Goal: Task Accomplishment & Management: Manage account settings

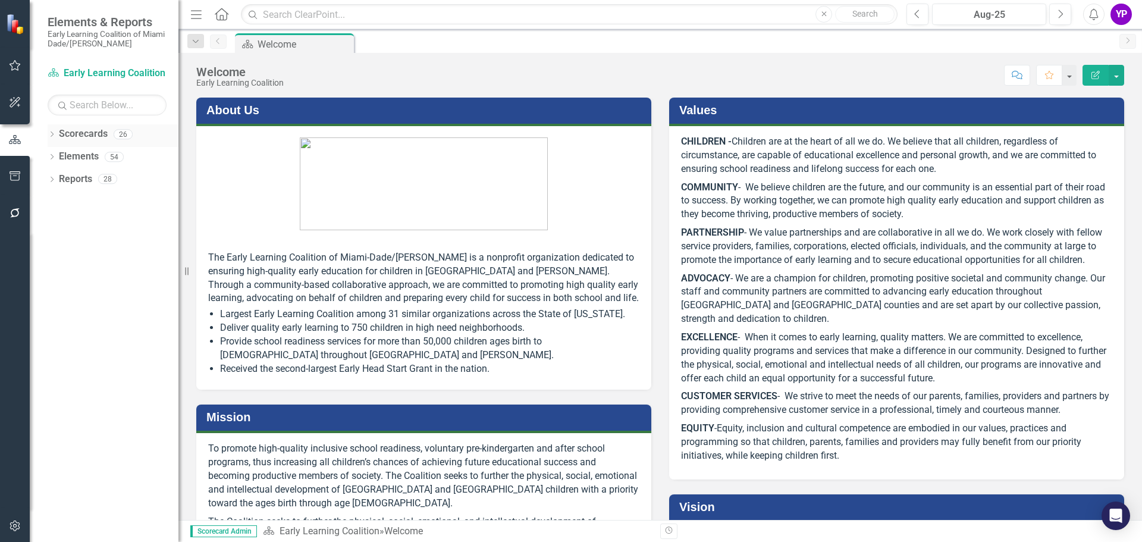
click at [59, 131] on link "Scorecards" at bounding box center [83, 134] width 49 height 14
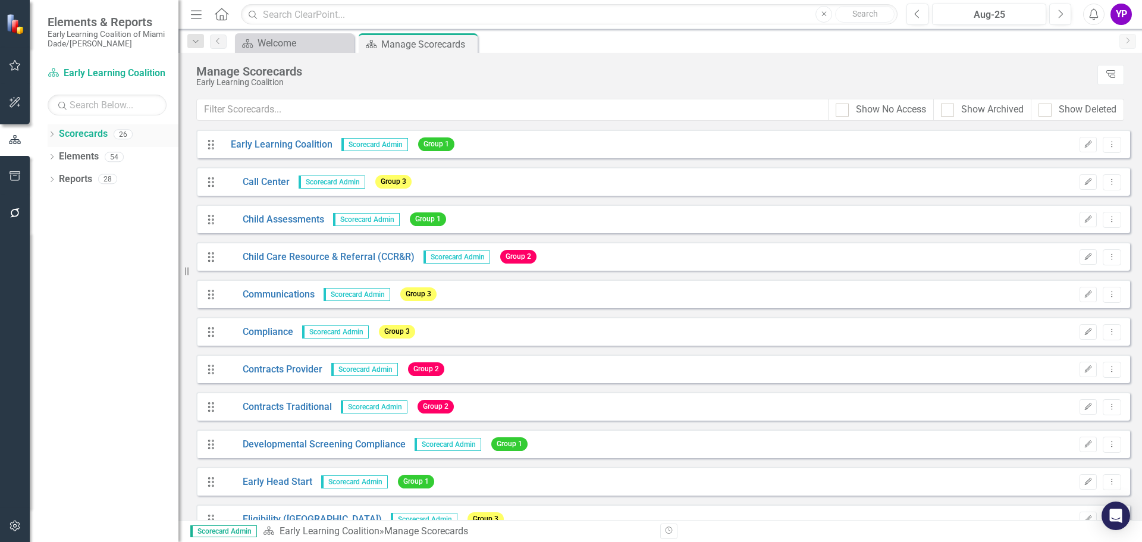
click at [56, 131] on div "Dropdown Scorecards 26" at bounding box center [113, 135] width 131 height 23
click at [69, 132] on link "Scorecards" at bounding box center [83, 134] width 49 height 14
click at [65, 134] on link "Scorecards" at bounding box center [83, 134] width 49 height 14
click at [50, 133] on icon "Dropdown" at bounding box center [52, 135] width 8 height 7
click at [59, 155] on icon at bounding box center [58, 156] width 3 height 6
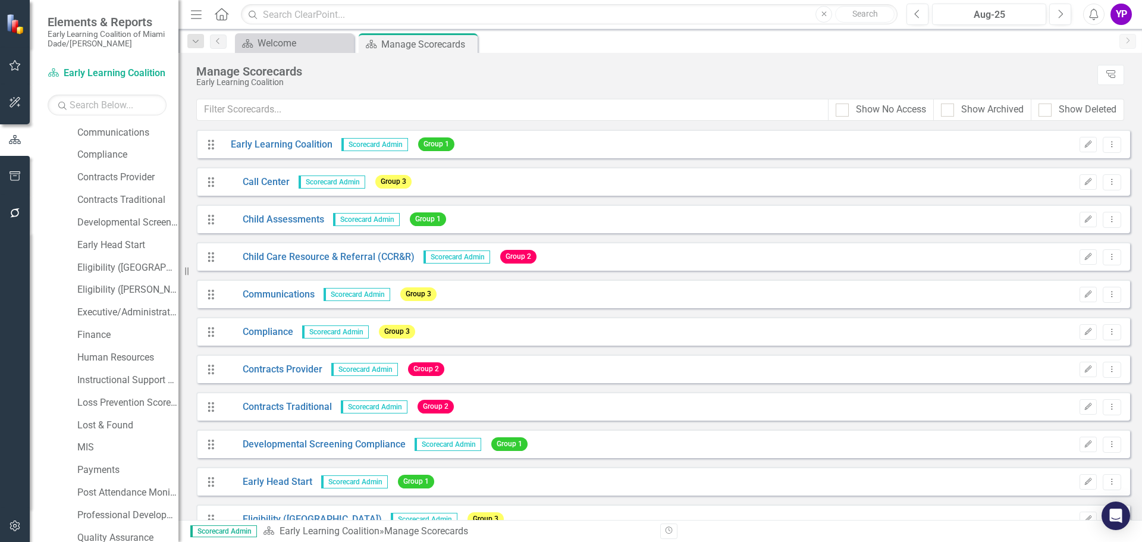
scroll to position [119, 0]
click at [118, 376] on link "Instructional Support Services" at bounding box center [127, 376] width 101 height 14
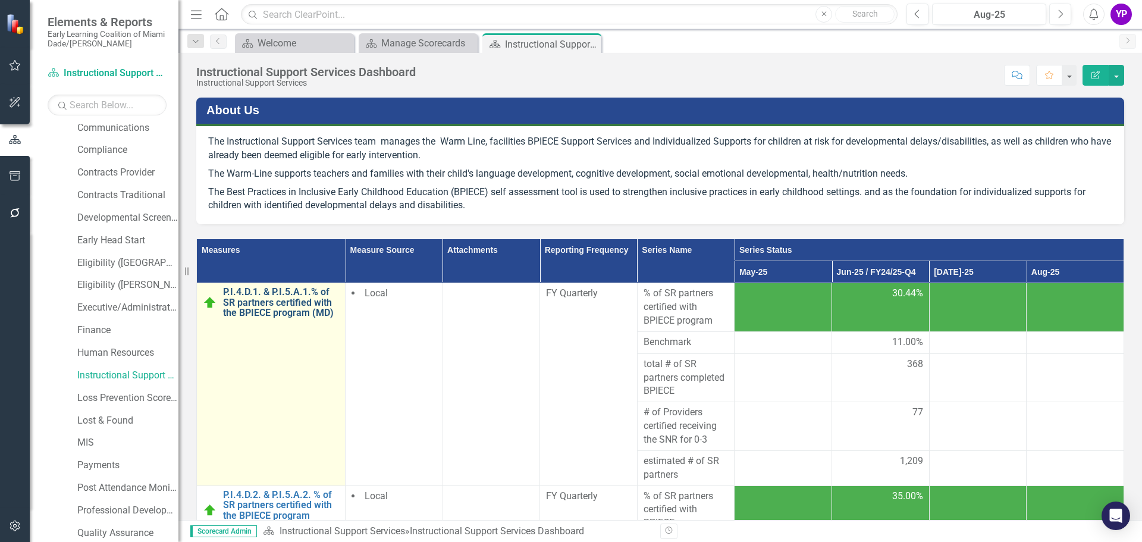
click at [293, 301] on link "P.I.4.D.1. & P.I.5.A.1.% of SR partners certified with the BPIECE program (MD)" at bounding box center [281, 303] width 116 height 32
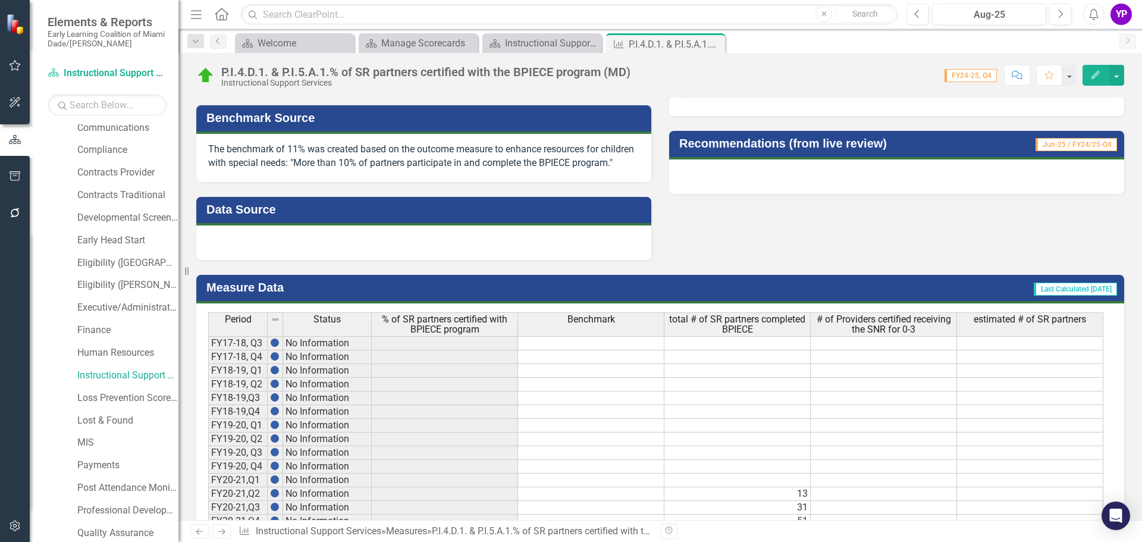
scroll to position [574, 0]
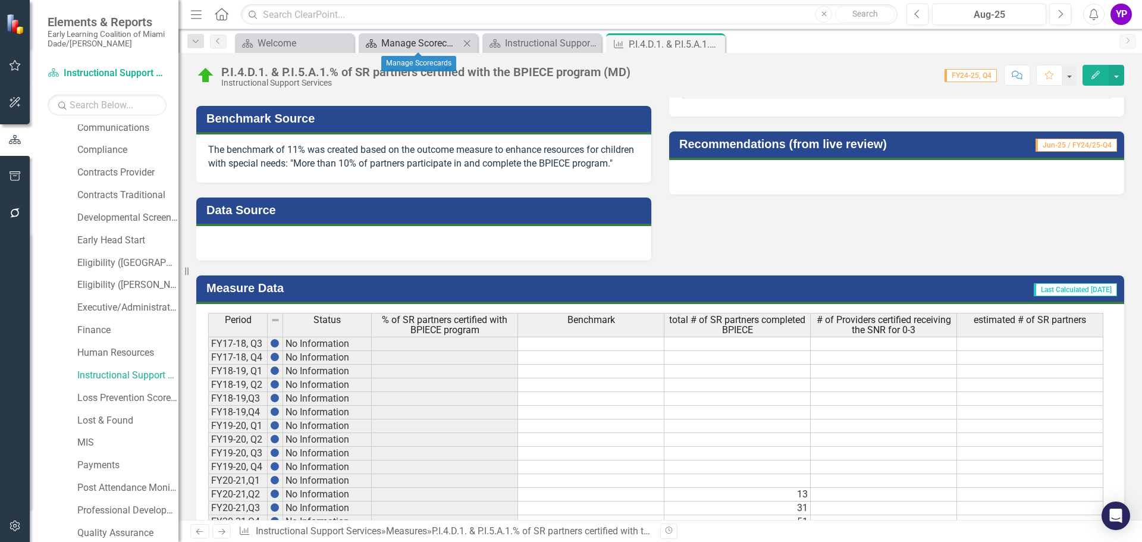
click at [435, 43] on div "Manage Scorecards" at bounding box center [420, 43] width 78 height 15
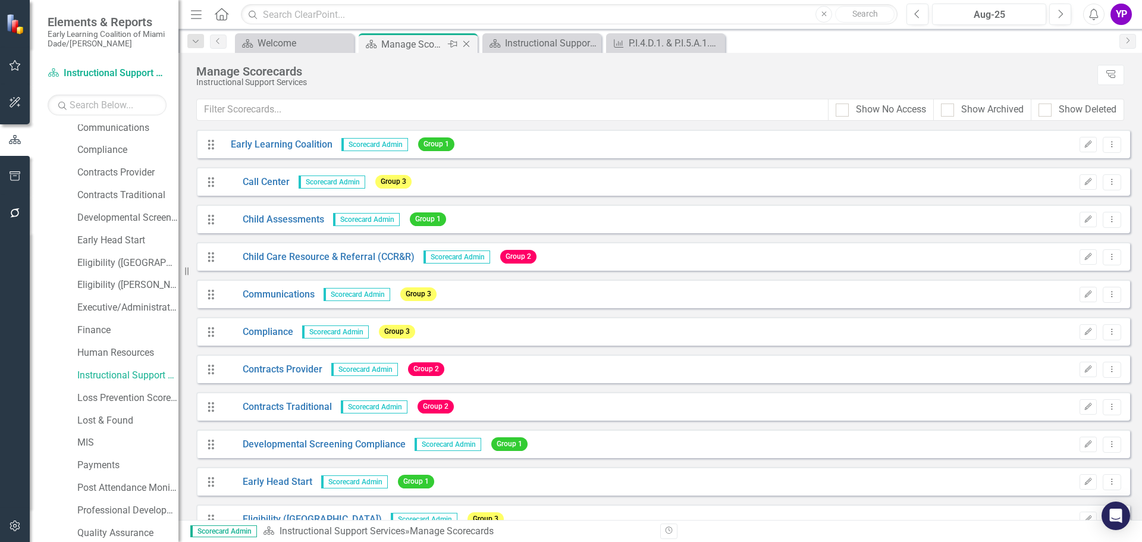
click at [398, 40] on div "Manage Scorecards" at bounding box center [413, 44] width 64 height 15
click at [514, 39] on div "Instructional Support Services Dashboard" at bounding box center [544, 43] width 78 height 15
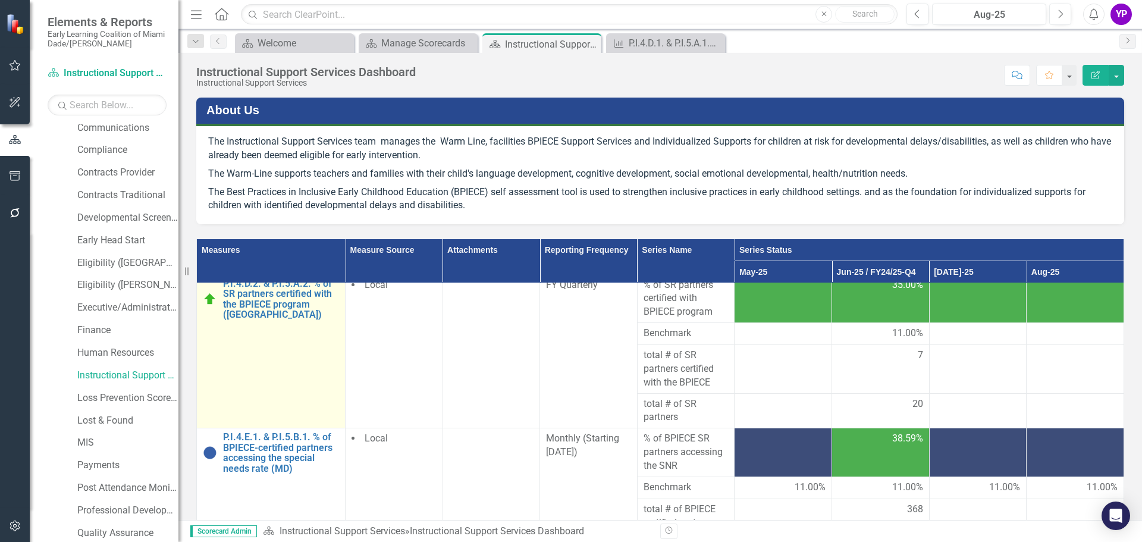
scroll to position [297, 0]
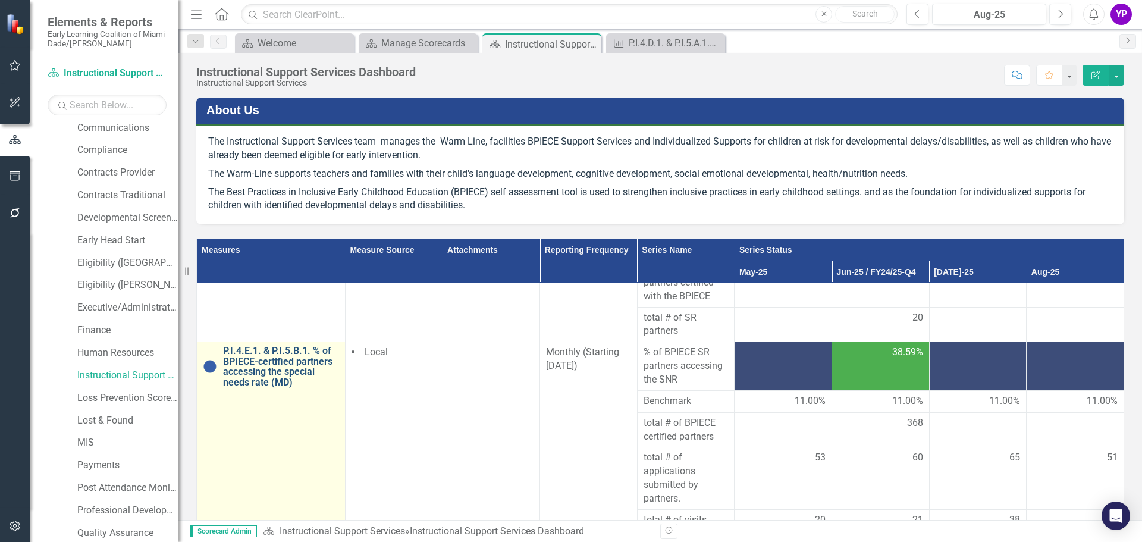
click at [269, 378] on link "P.I.4.E.1. & P.I.5.B.1. % of BPIECE-certified partners accessing the special ne…" at bounding box center [281, 366] width 116 height 42
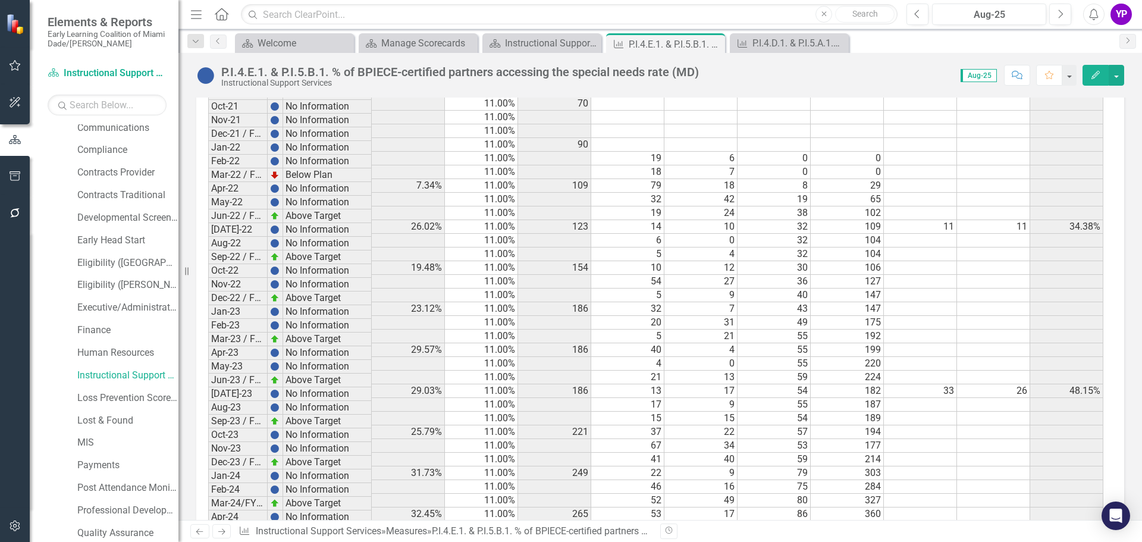
scroll to position [727, 0]
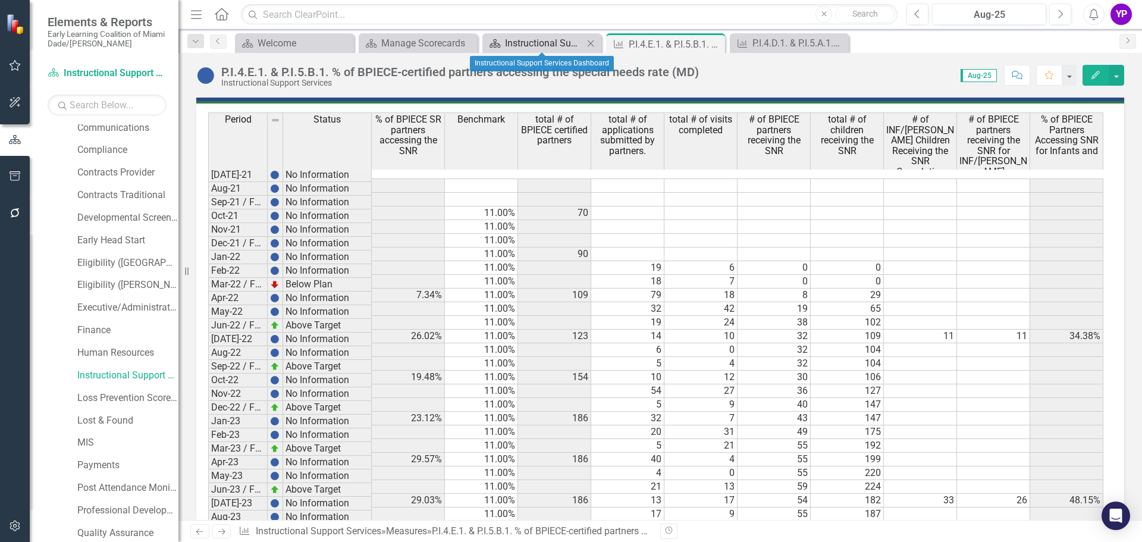
click at [527, 39] on div "Instructional Support Services Dashboard" at bounding box center [544, 43] width 78 height 15
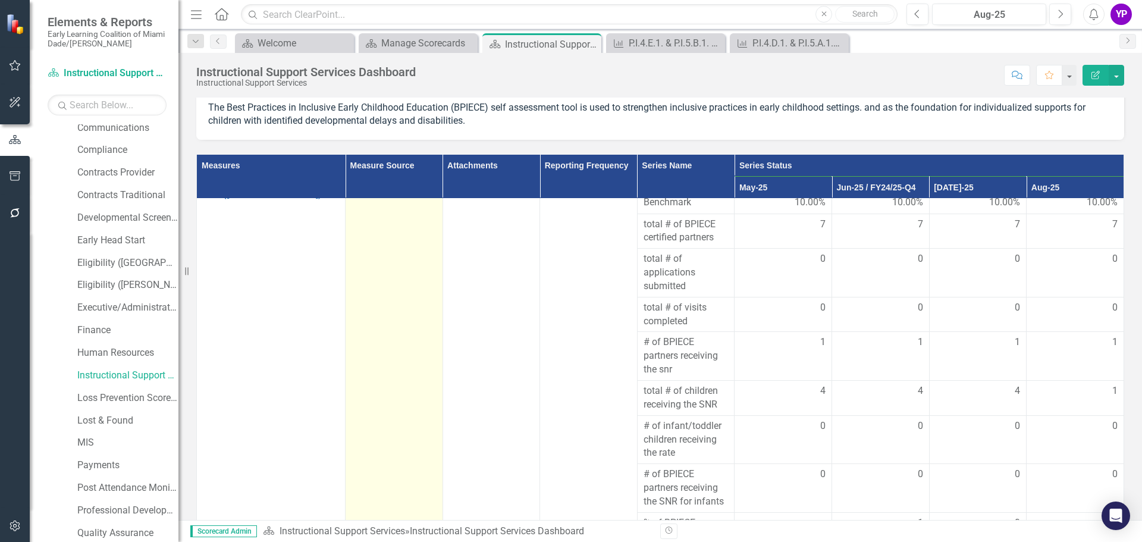
scroll to position [167, 0]
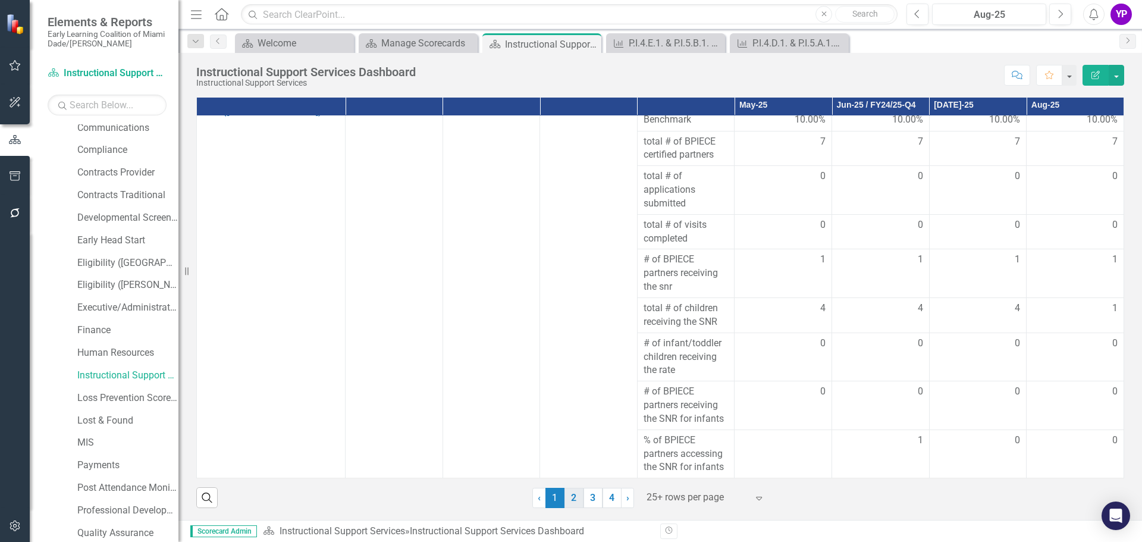
click at [570, 497] on link "2" at bounding box center [573, 498] width 19 height 20
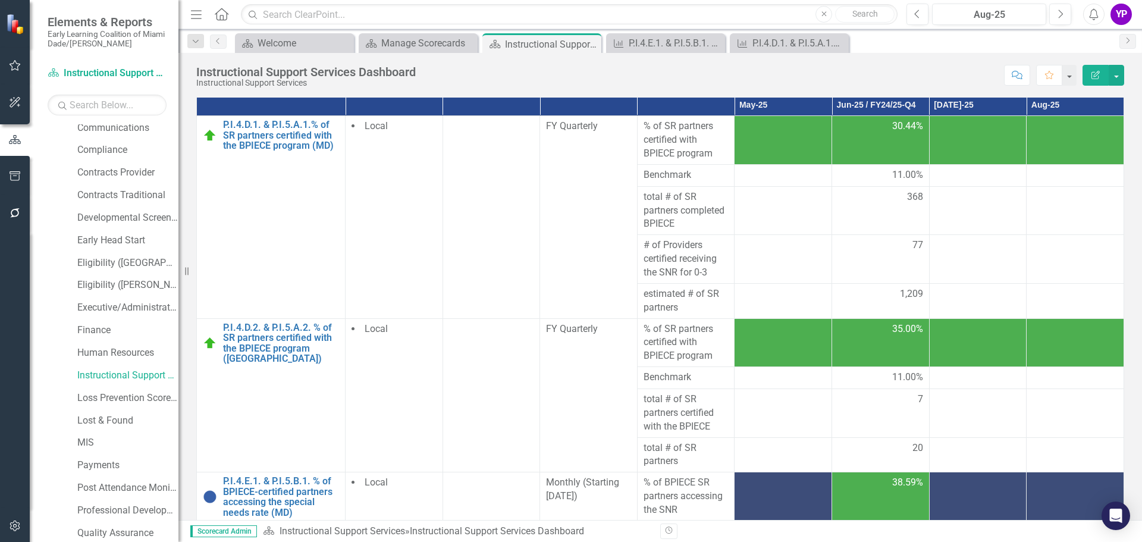
scroll to position [0, 0]
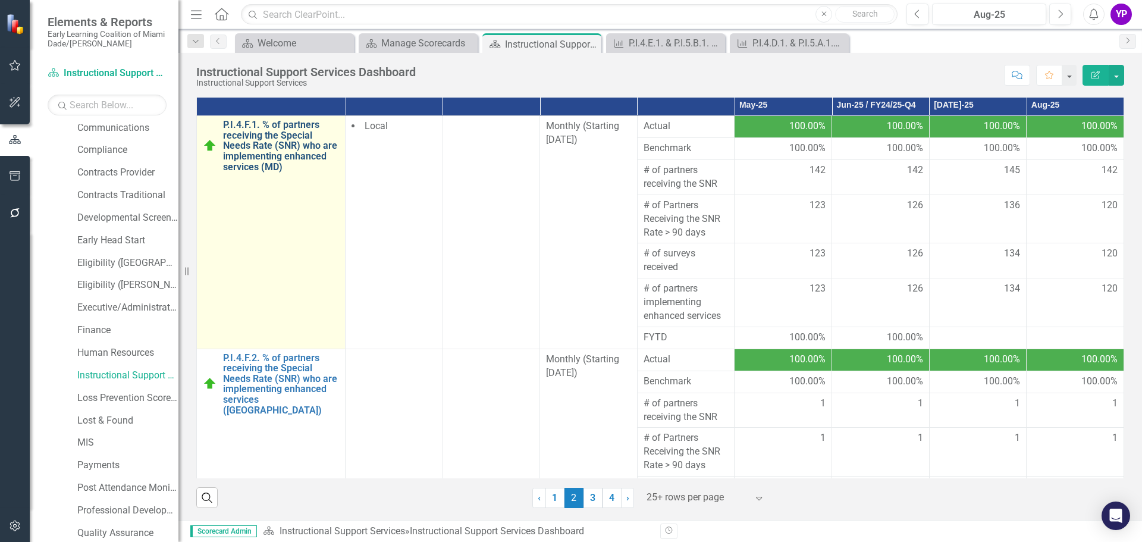
click at [281, 152] on link "P.I.4.F.1. % of partners receiving the Special Needs Rate (SNR) who are impleme…" at bounding box center [281, 146] width 116 height 52
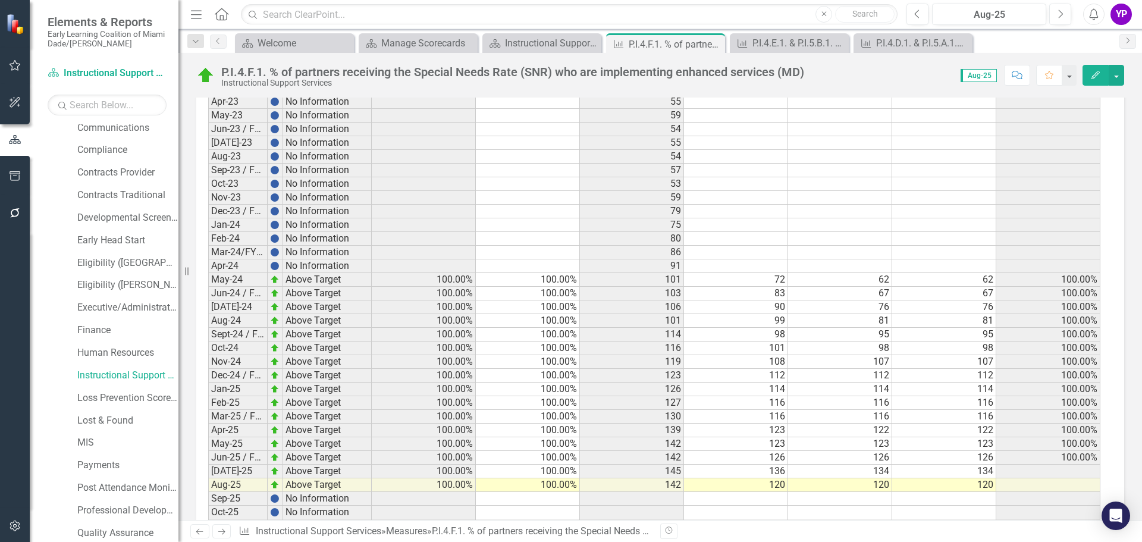
scroll to position [1069, 0]
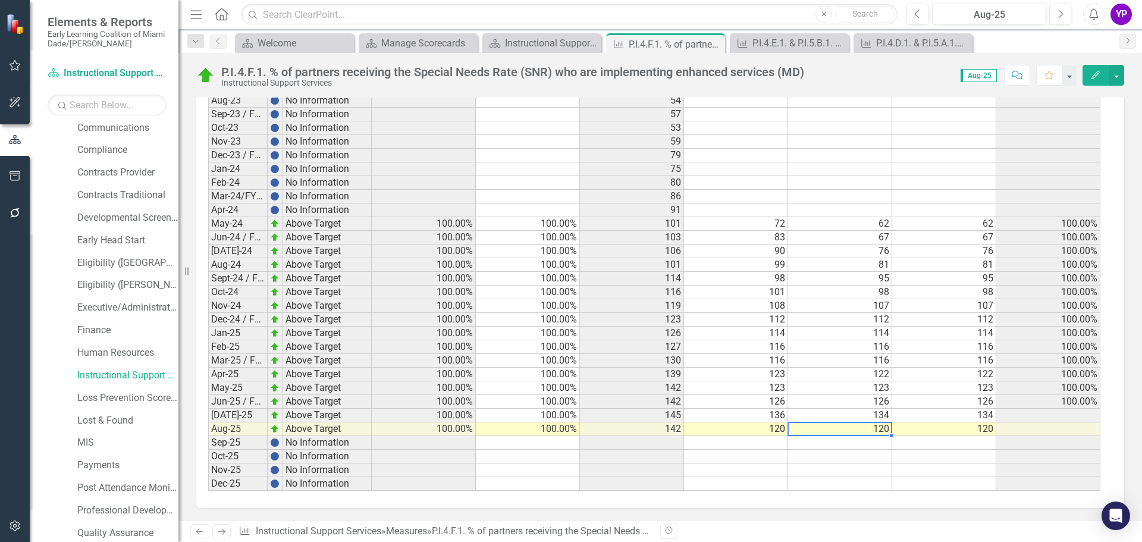
click at [862, 427] on td "120" at bounding box center [840, 429] width 104 height 14
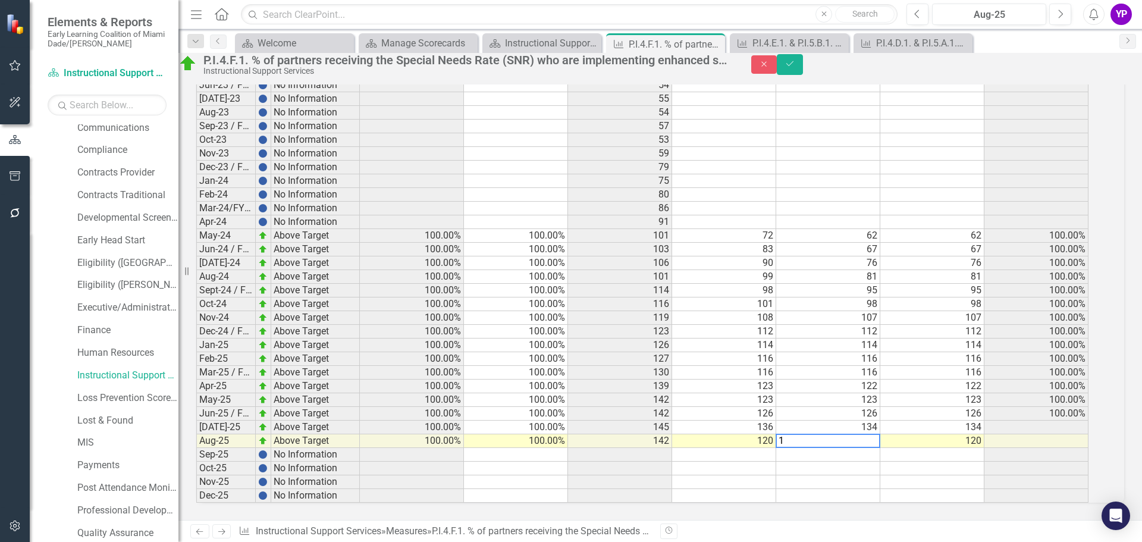
scroll to position [1070, 0]
click at [940, 434] on td "120" at bounding box center [932, 441] width 104 height 14
type textarea "136"
click at [803, 75] on button "Save" at bounding box center [790, 64] width 26 height 21
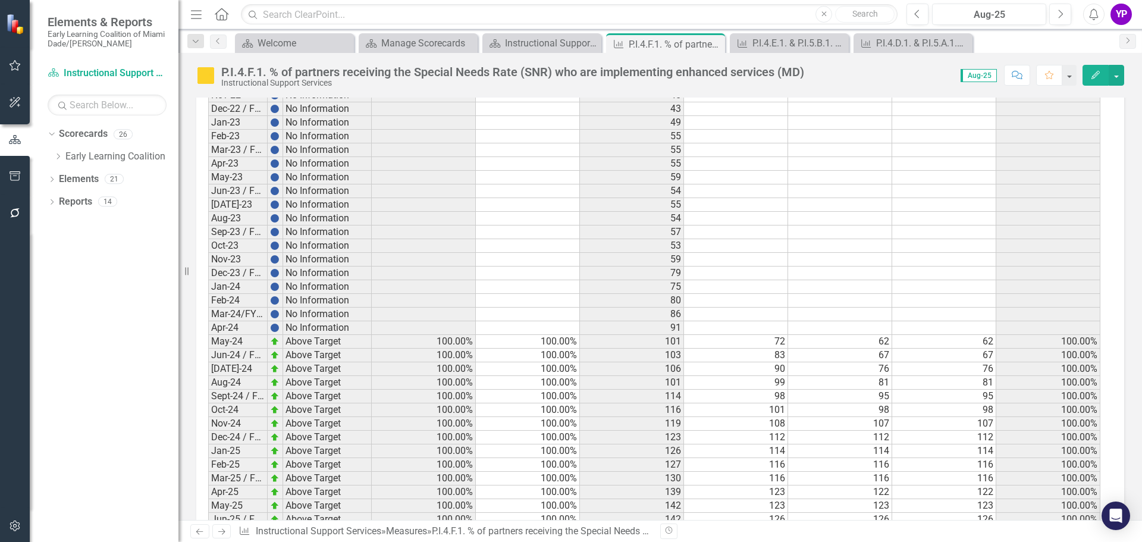
scroll to position [1069, 0]
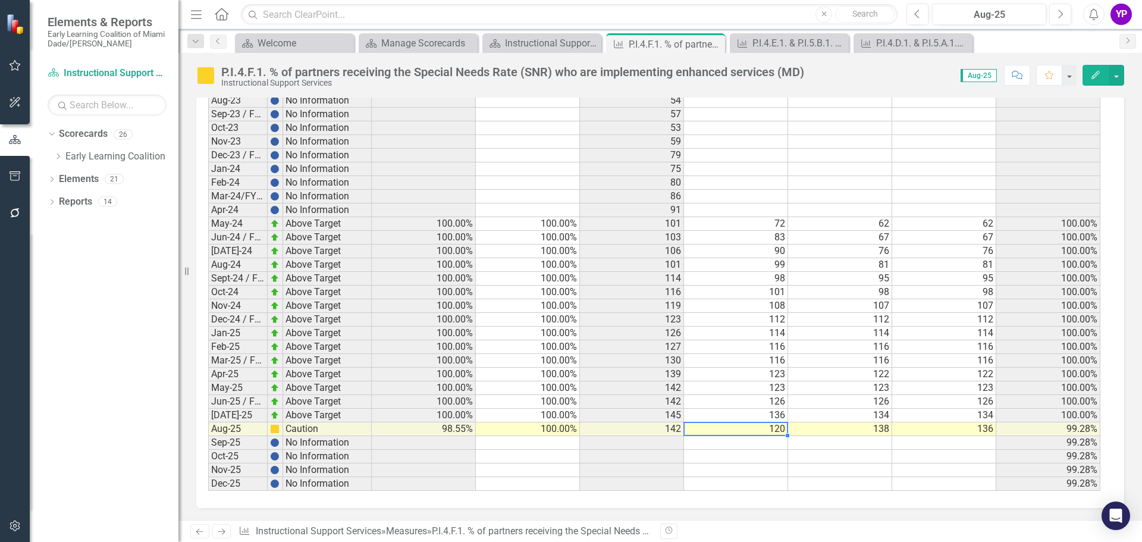
click at [772, 429] on td "120" at bounding box center [736, 429] width 104 height 14
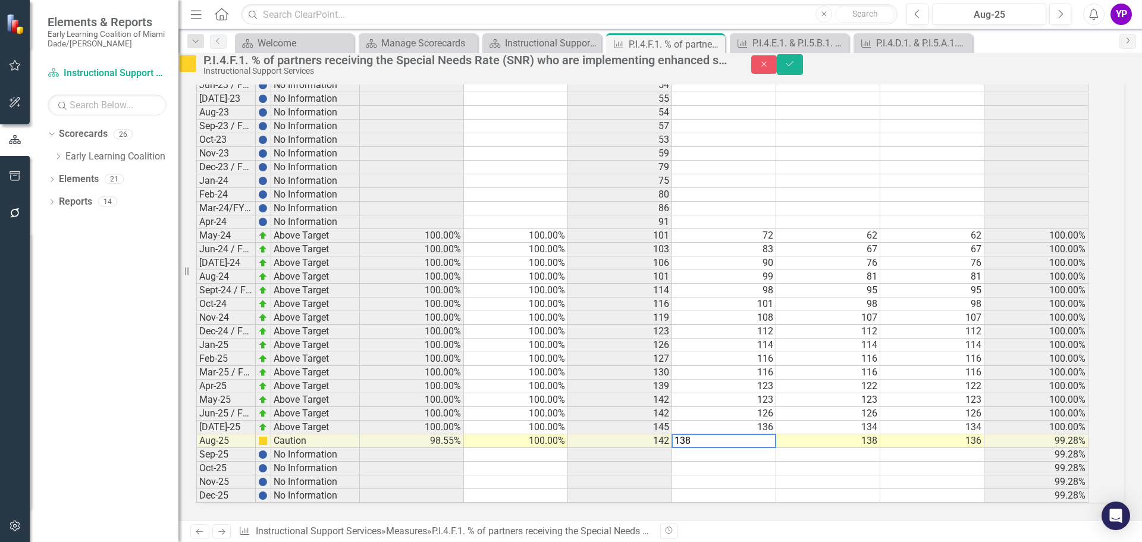
click at [865, 461] on td at bounding box center [828, 468] width 104 height 14
click at [920, 434] on td "136" at bounding box center [932, 441] width 104 height 14
type textarea "138"
drag, startPoint x: 957, startPoint y: 458, endPoint x: 1029, endPoint y: 370, distance: 113.3
click at [958, 461] on td at bounding box center [932, 468] width 104 height 14
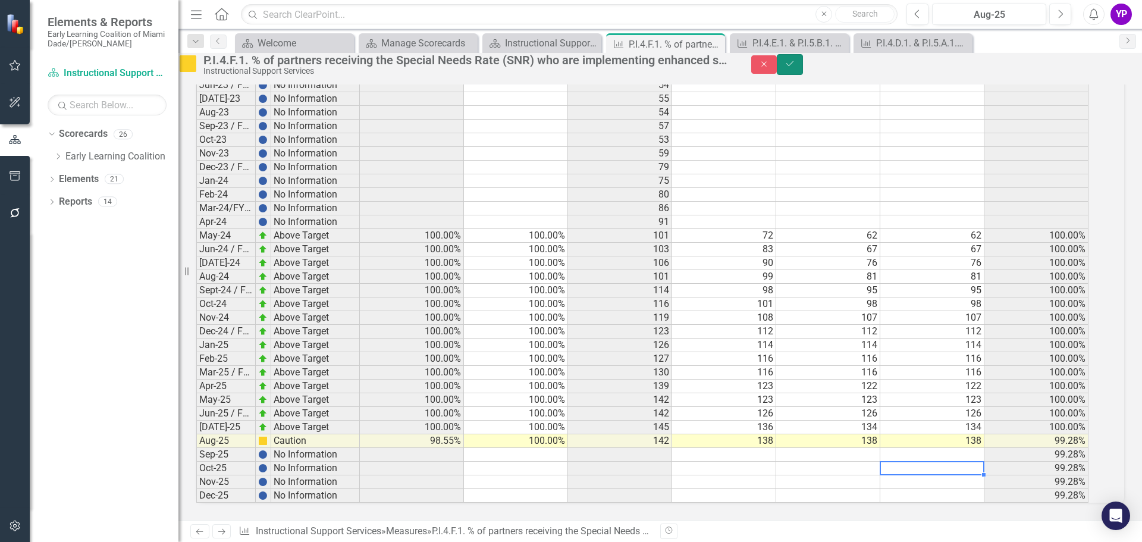
click at [803, 71] on button "Save" at bounding box center [790, 64] width 26 height 21
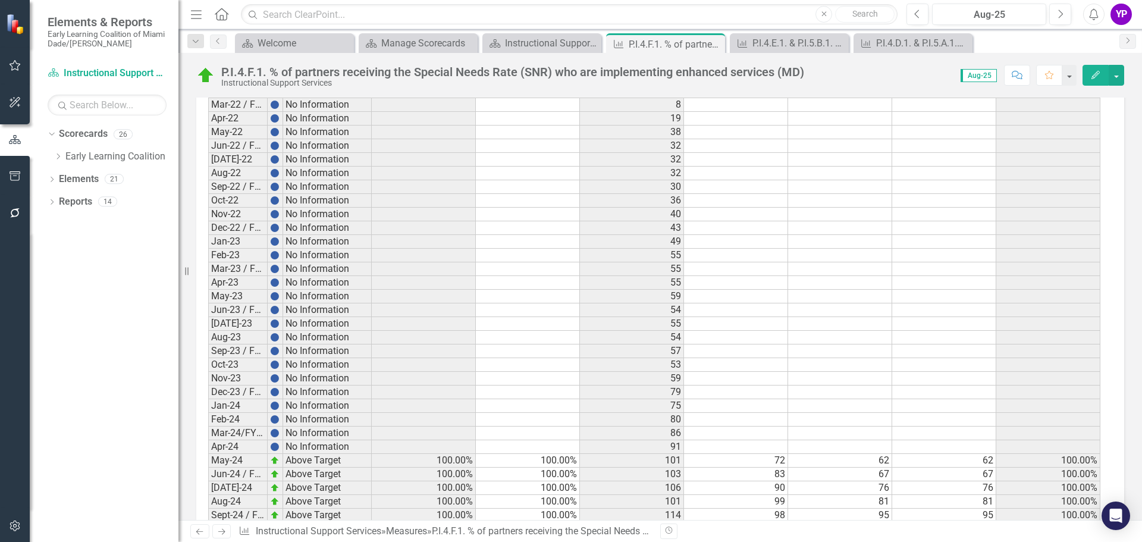
scroll to position [1069, 0]
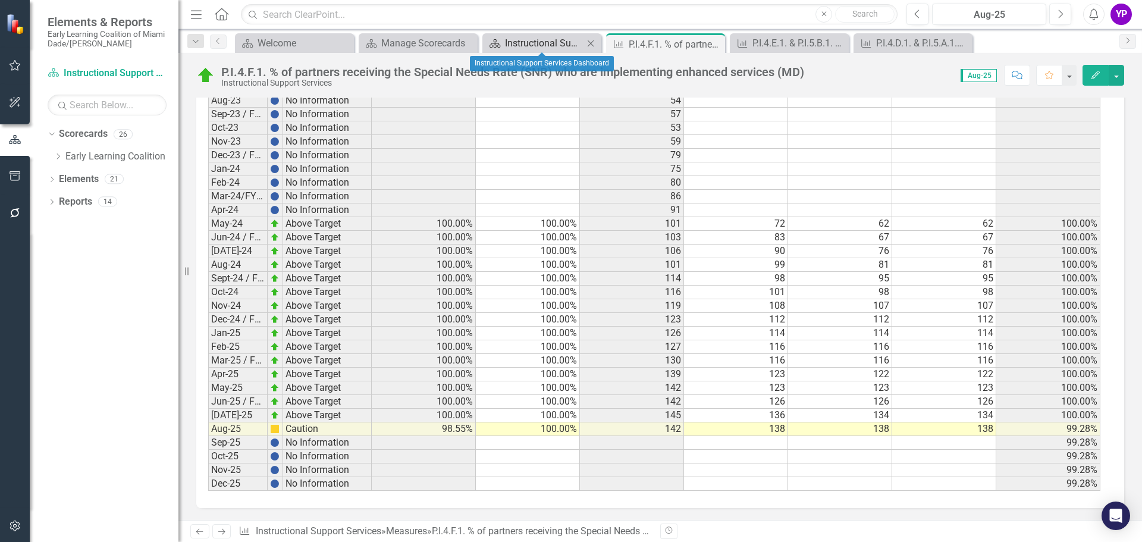
click at [514, 40] on div "Instructional Support Services Dashboard" at bounding box center [544, 43] width 78 height 15
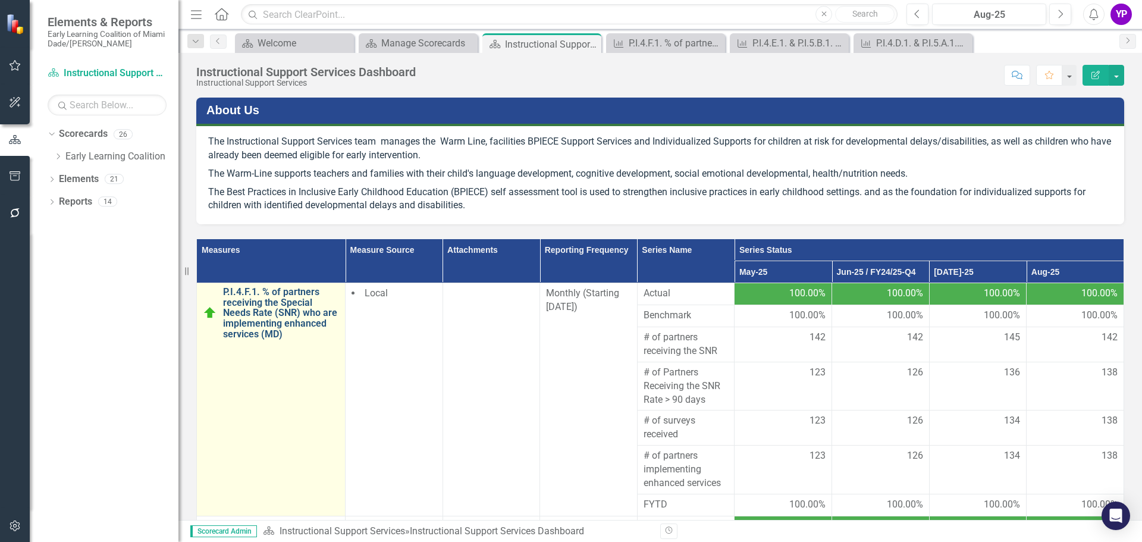
click at [284, 313] on link "P.I.4.F.1. % of partners receiving the Special Needs Rate (SNR) who are impleme…" at bounding box center [281, 313] width 116 height 52
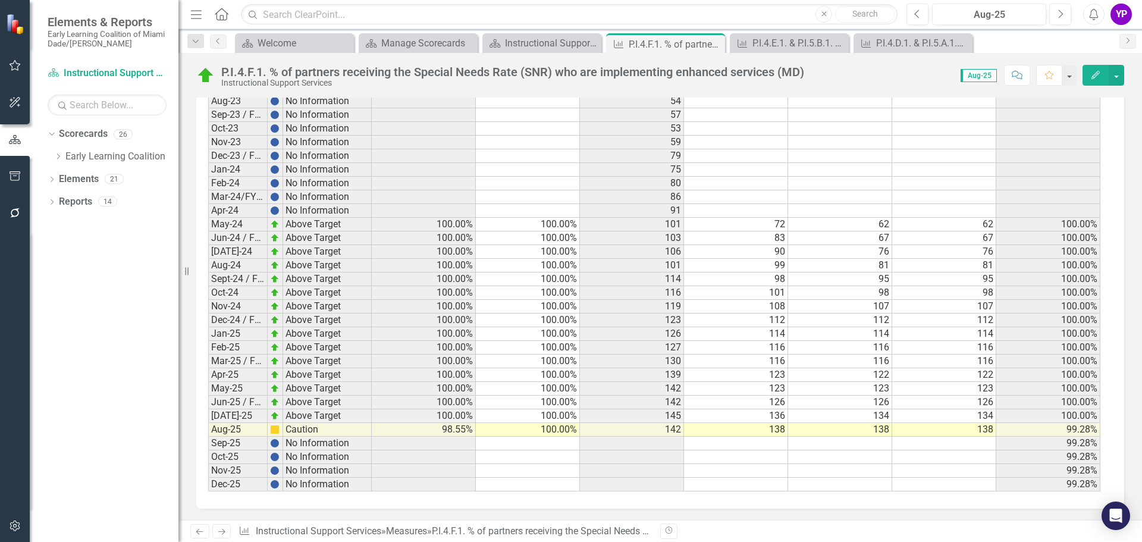
scroll to position [1069, 0]
click at [421, 42] on div "Manage Scorecards" at bounding box center [420, 43] width 78 height 15
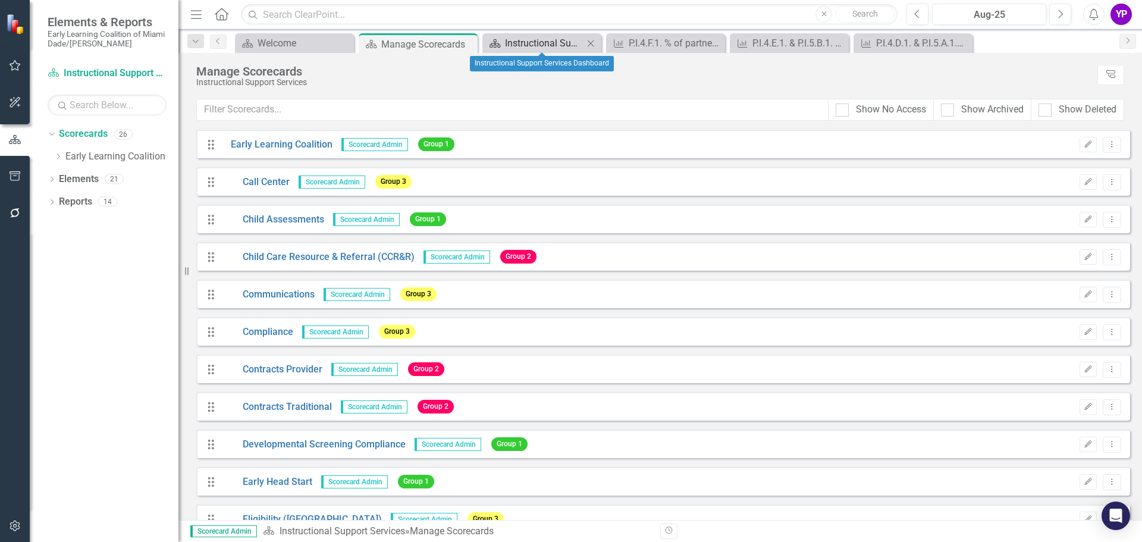
click at [518, 39] on div "Instructional Support Services Dashboard" at bounding box center [544, 43] width 78 height 15
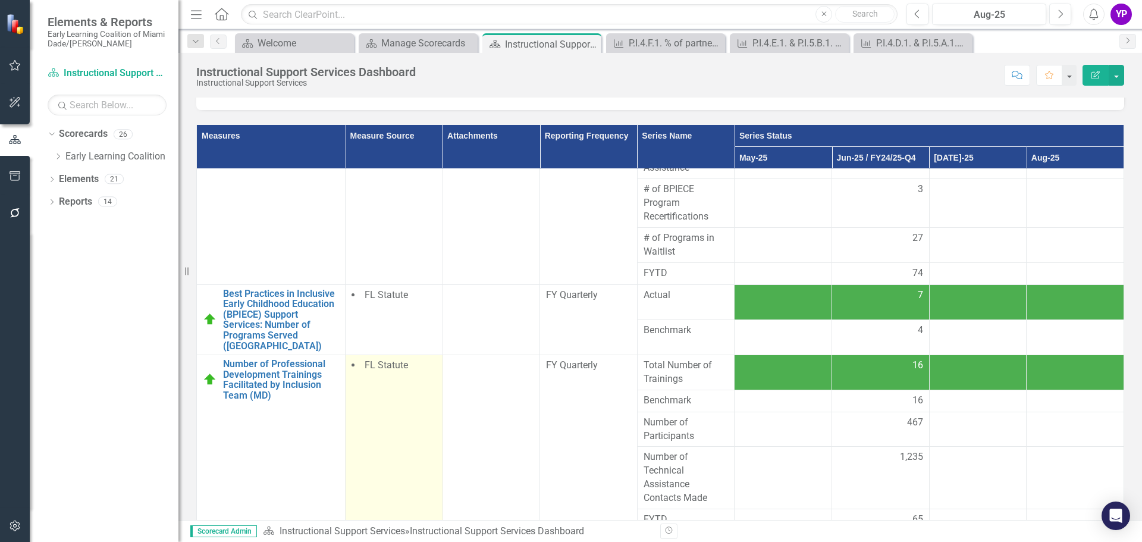
scroll to position [167, 0]
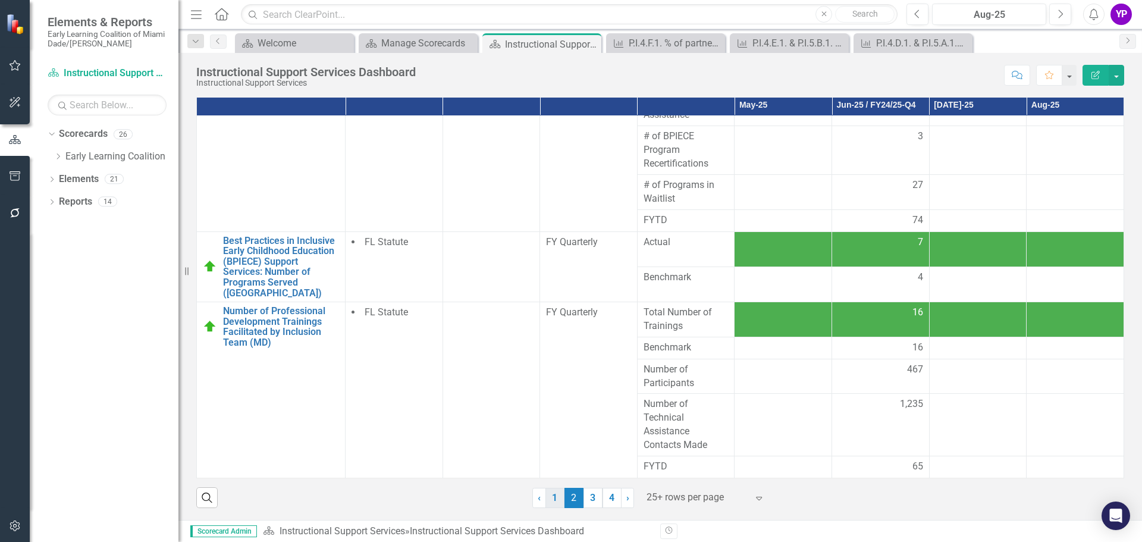
click at [552, 498] on link "1" at bounding box center [554, 498] width 19 height 20
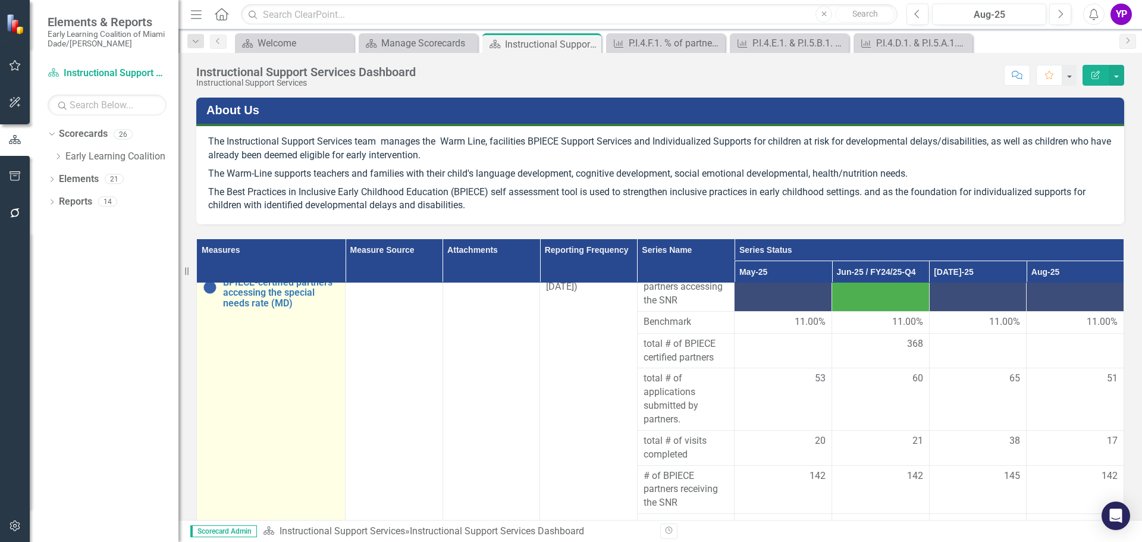
scroll to position [297, 0]
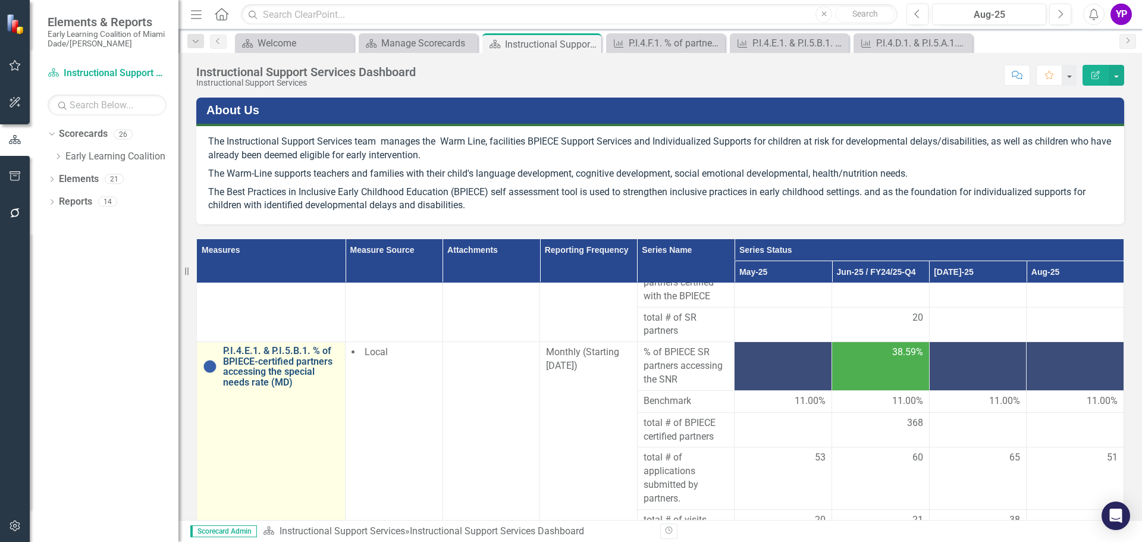
click at [262, 375] on link "P.I.4.E.1. & P.I.5.B.1. % of BPIECE-certified partners accessing the special ne…" at bounding box center [281, 366] width 116 height 42
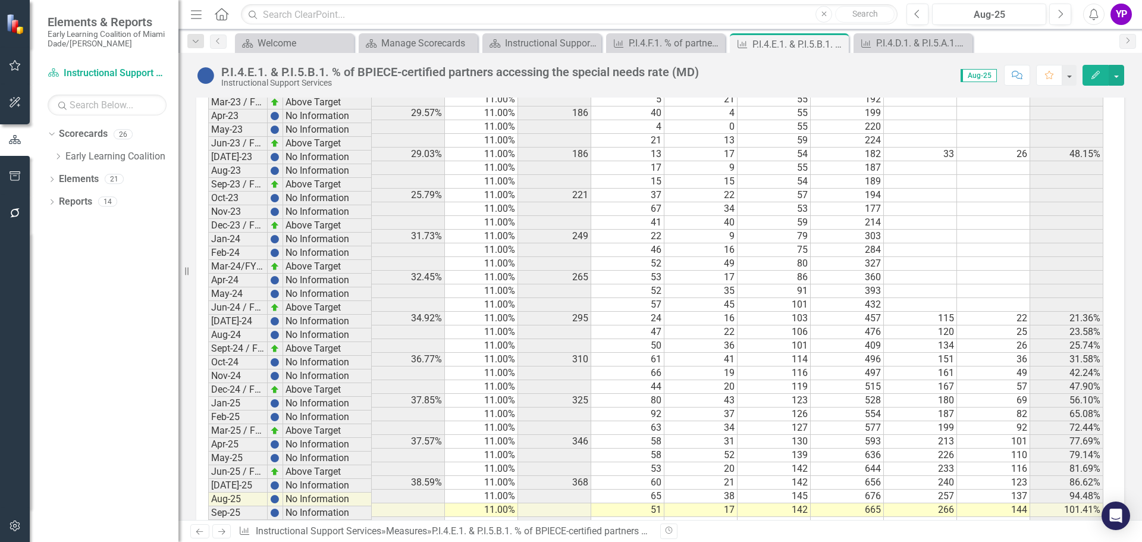
scroll to position [1143, 0]
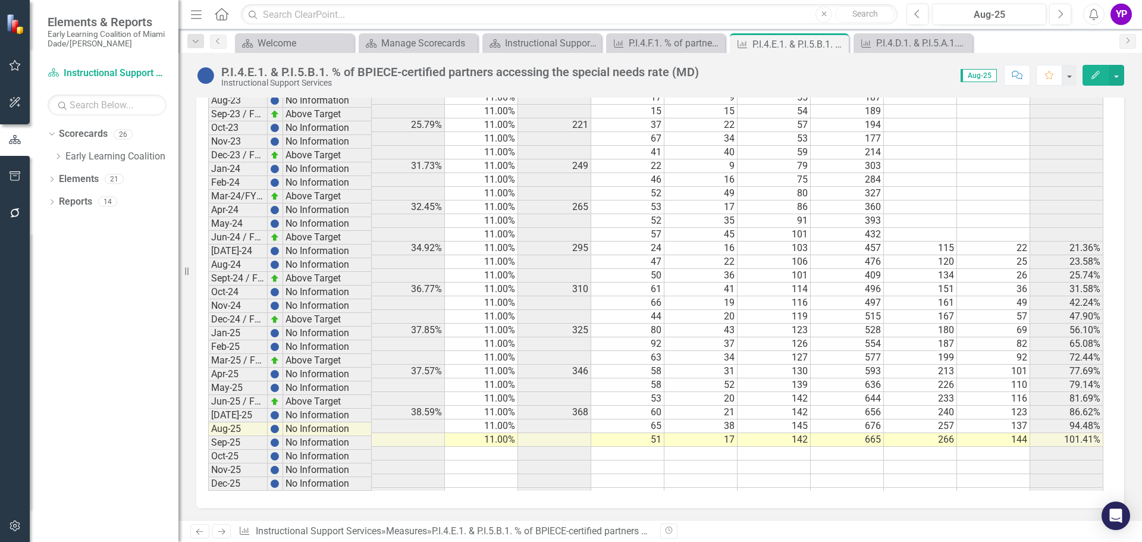
click at [868, 433] on td "665" at bounding box center [846, 440] width 73 height 14
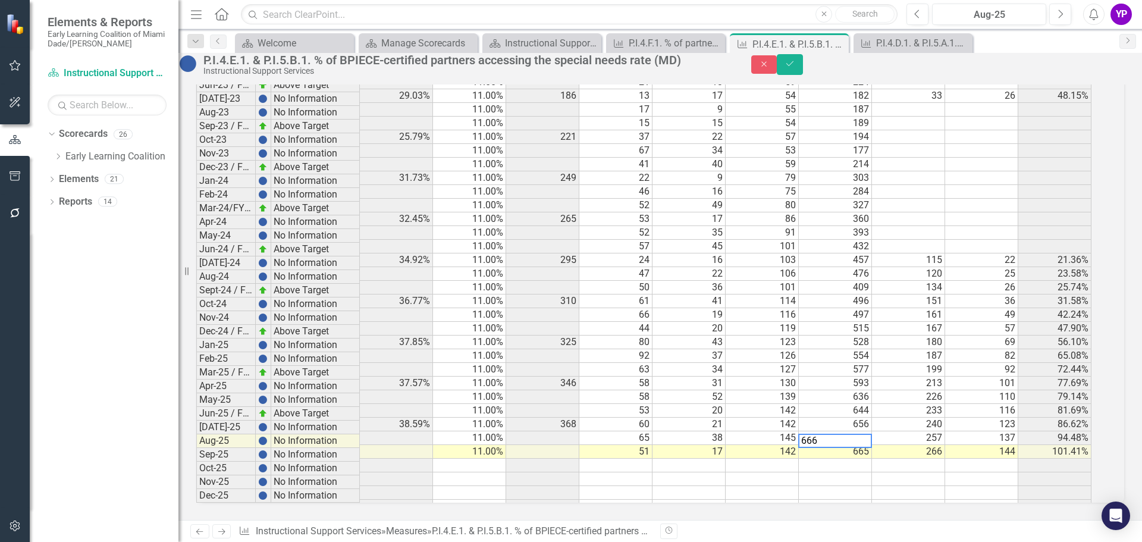
type textarea "666"
click at [872, 472] on td at bounding box center [835, 479] width 73 height 14
click at [803, 65] on button "Save" at bounding box center [790, 64] width 26 height 21
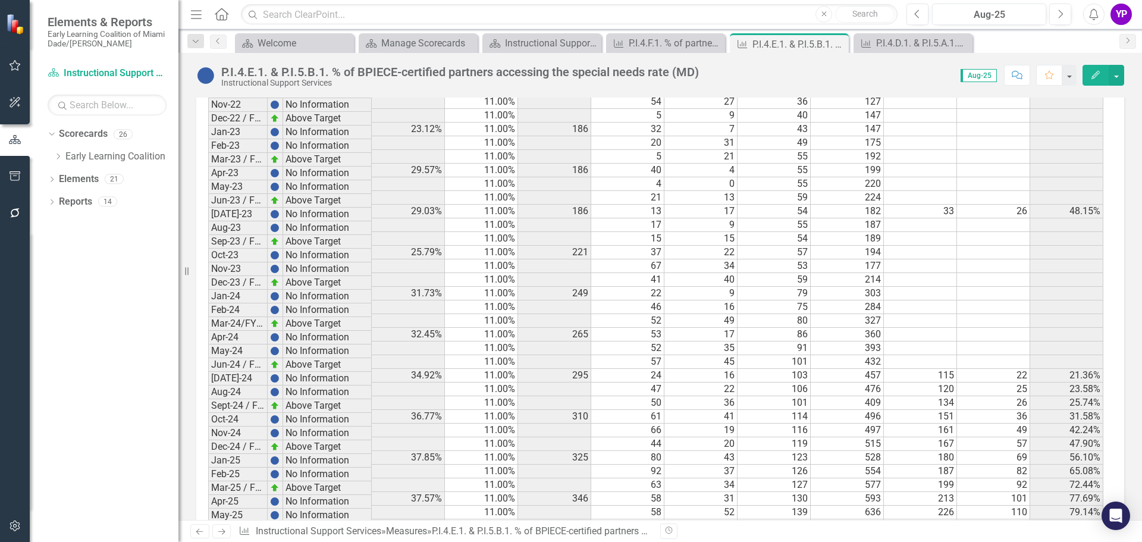
scroll to position [1143, 0]
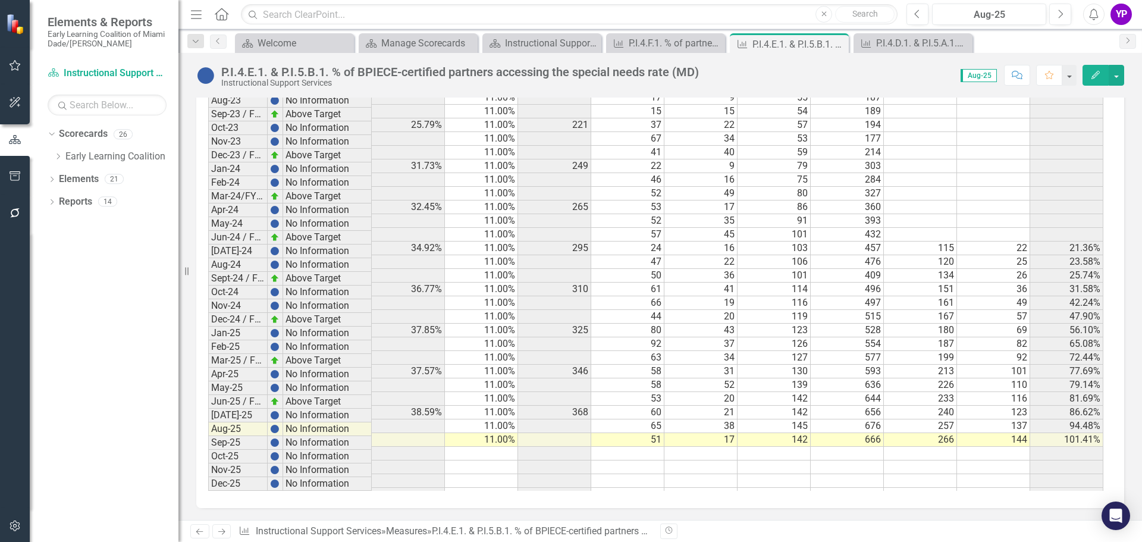
click at [715, 433] on td "17" at bounding box center [700, 440] width 73 height 14
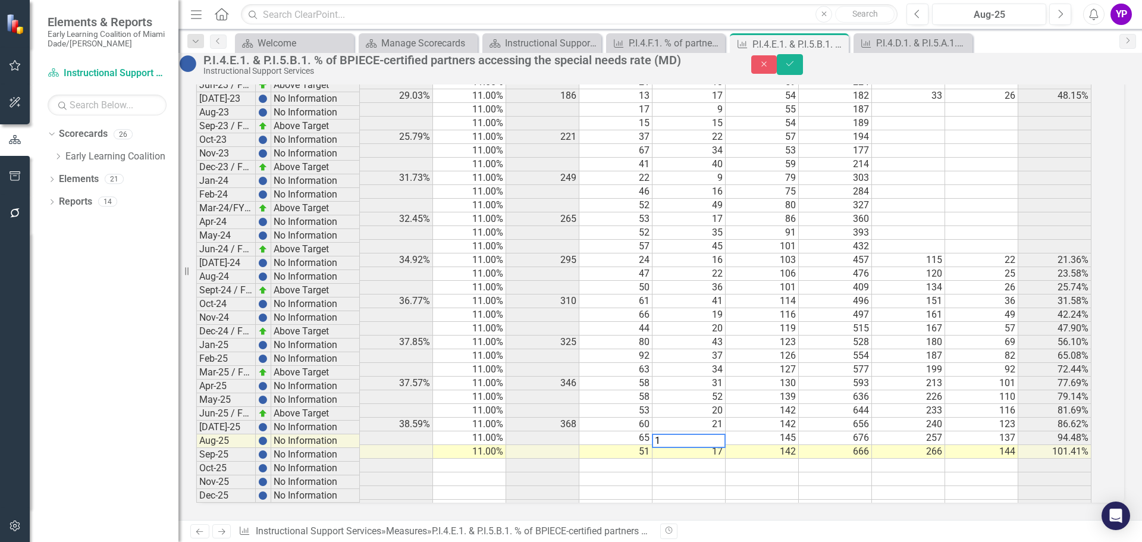
scroll to position [1144, 0]
type textarea "18"
click at [196, 463] on div "Period Status % of BPIECE SR partners accessing the SNR Benchmark total # of BP…" at bounding box center [196, 110] width 0 height 805
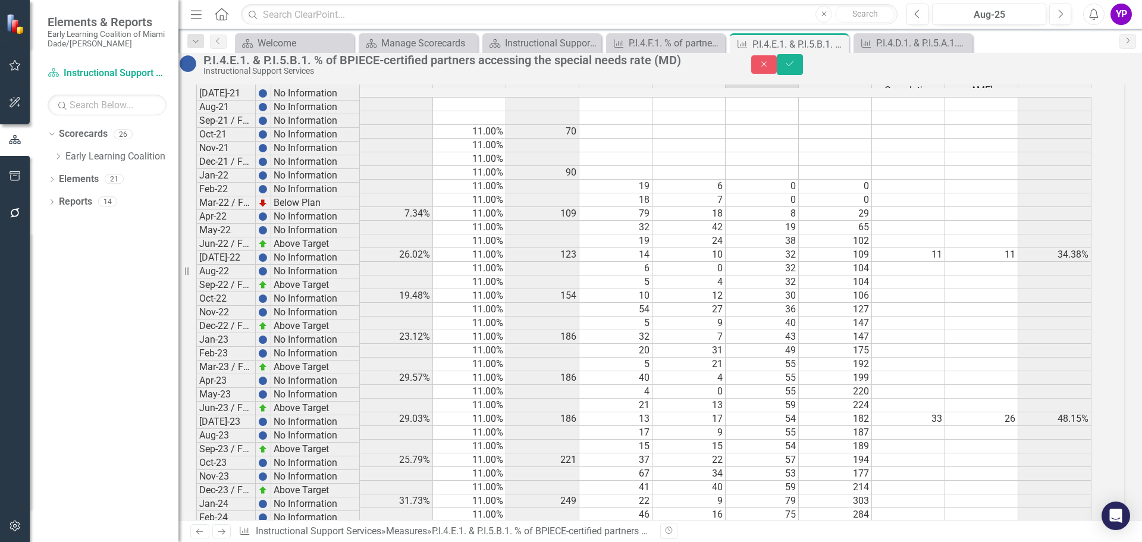
scroll to position [609, 0]
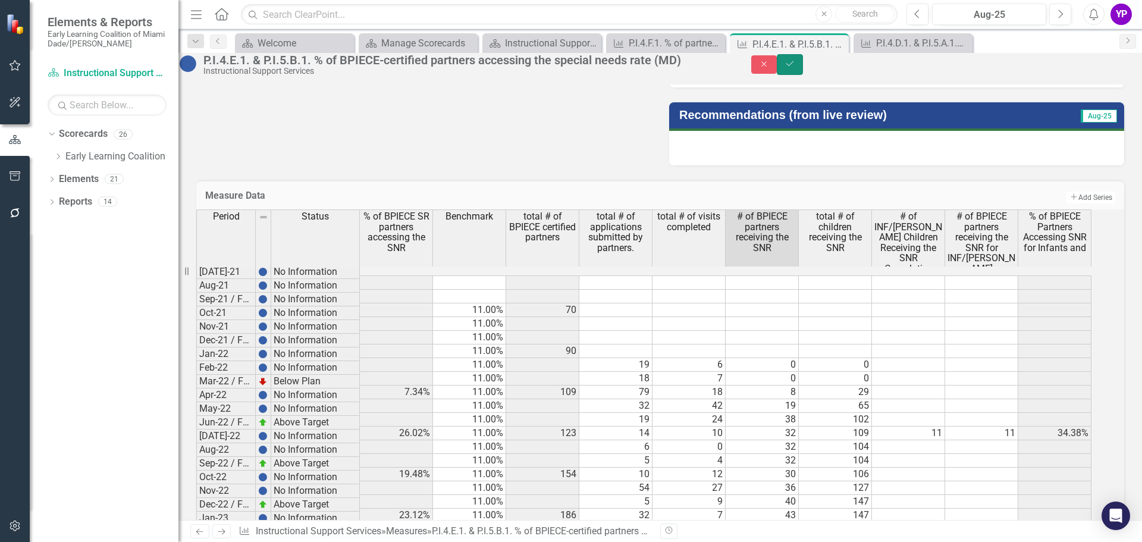
click at [795, 68] on icon "Save" at bounding box center [789, 63] width 11 height 8
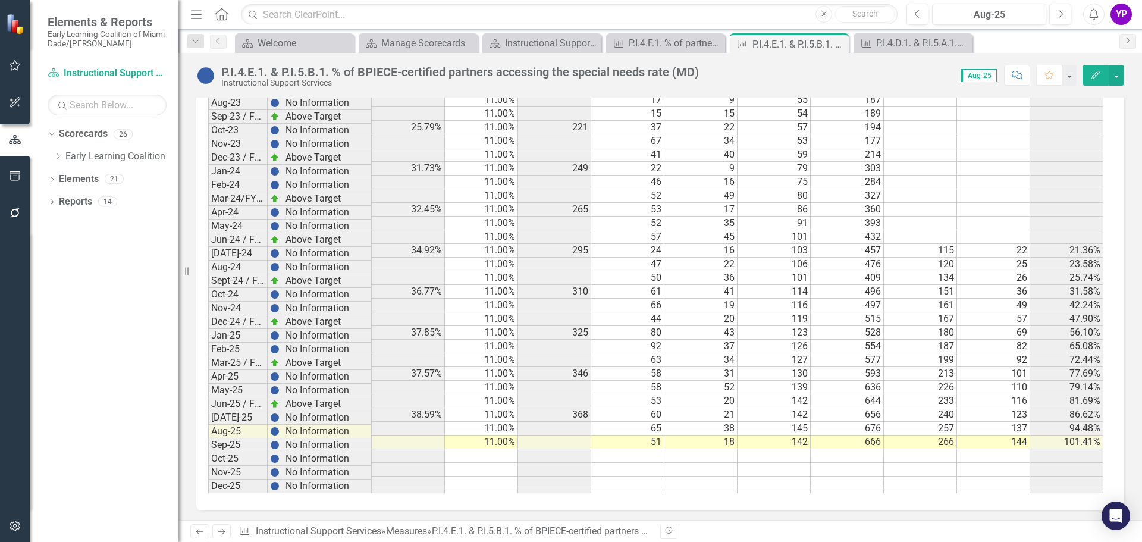
scroll to position [1143, 0]
click at [535, 41] on div "Instructional Support Services Dashboard" at bounding box center [544, 43] width 78 height 15
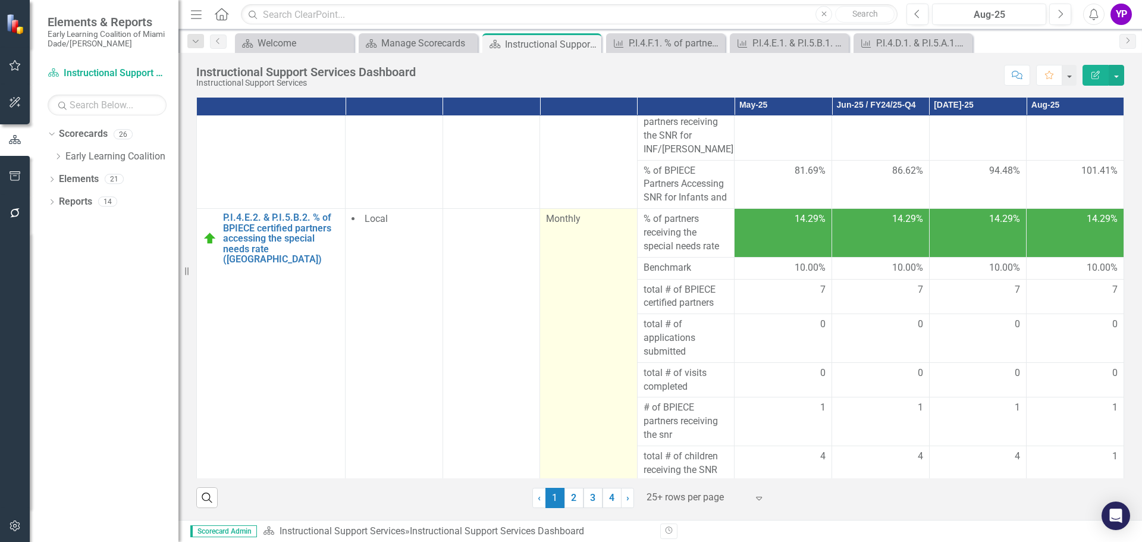
scroll to position [832, 0]
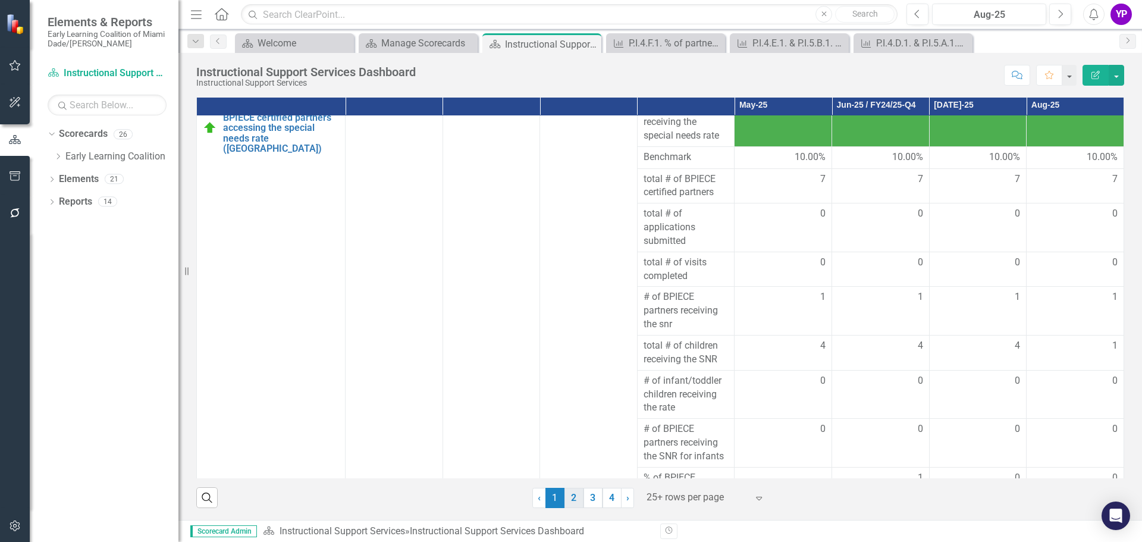
click at [570, 492] on link "2" at bounding box center [573, 498] width 19 height 20
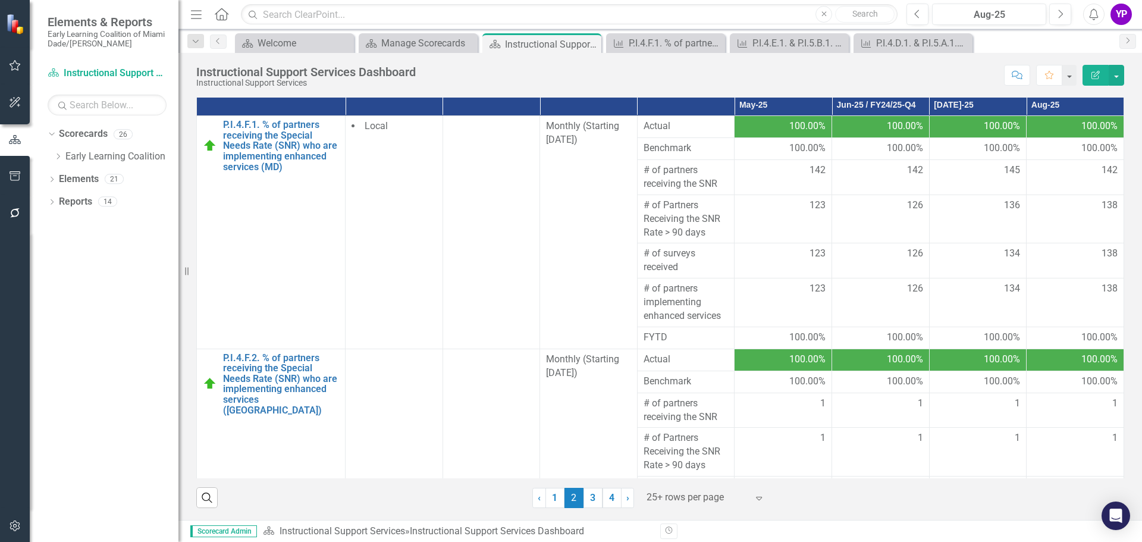
scroll to position [0, 0]
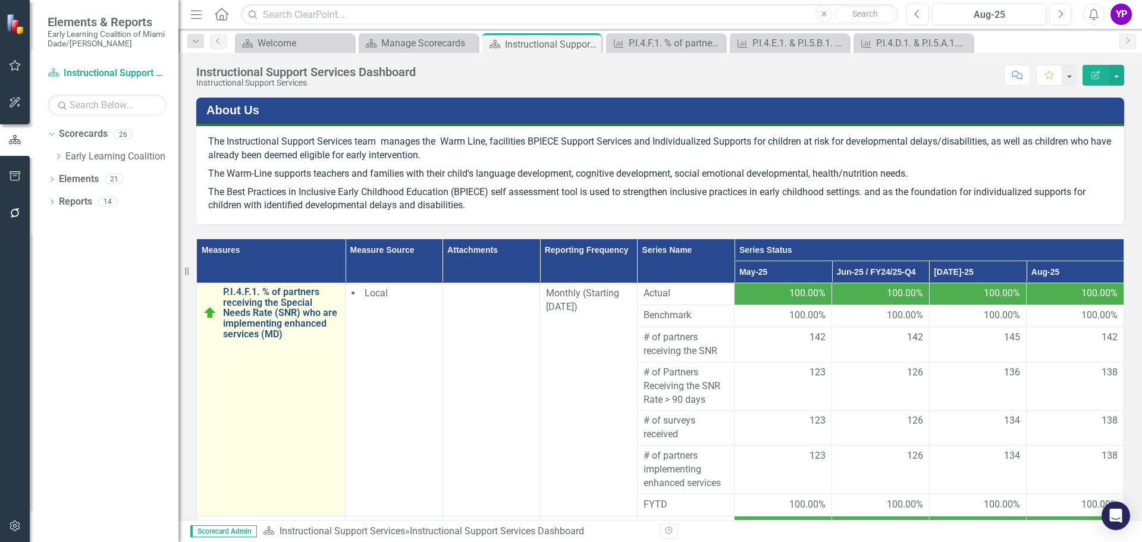
click at [278, 313] on link "P.I.4.F.1. % of partners receiving the Special Needs Rate (SNR) who are impleme…" at bounding box center [281, 313] width 116 height 52
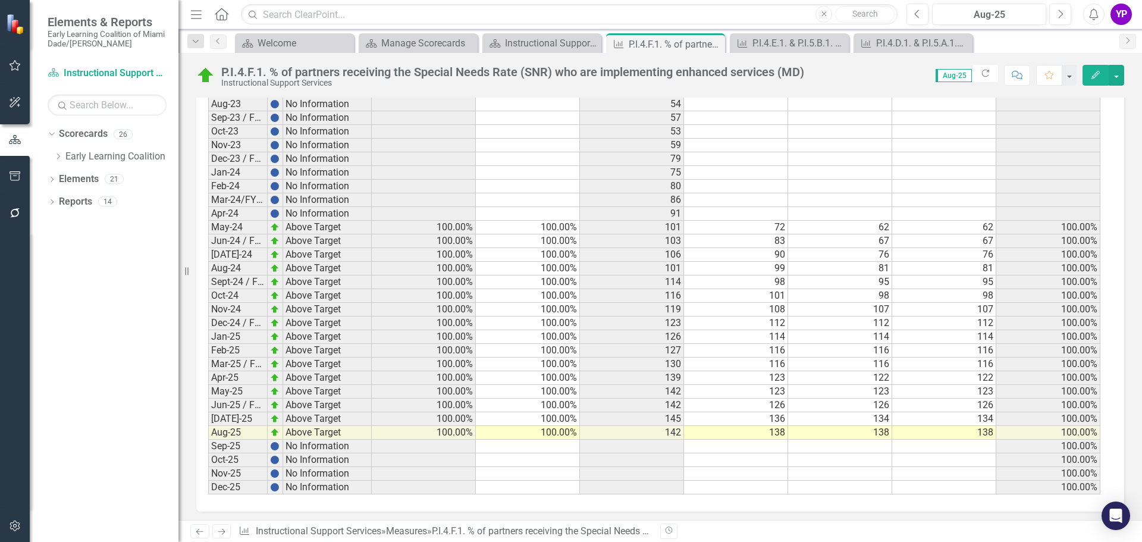
scroll to position [1069, 0]
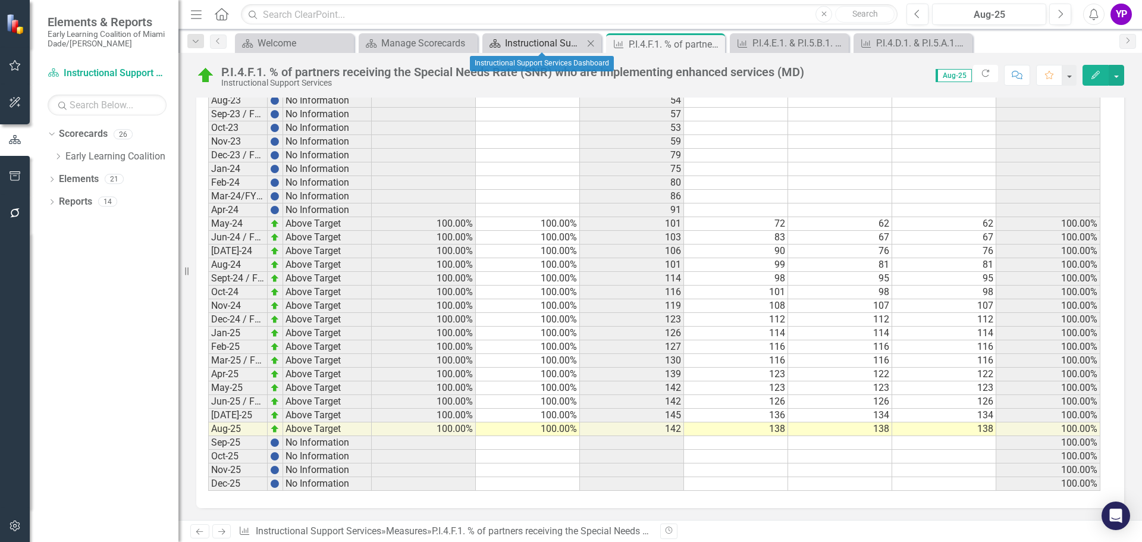
click at [520, 40] on div "Instructional Support Services Dashboard" at bounding box center [544, 43] width 78 height 15
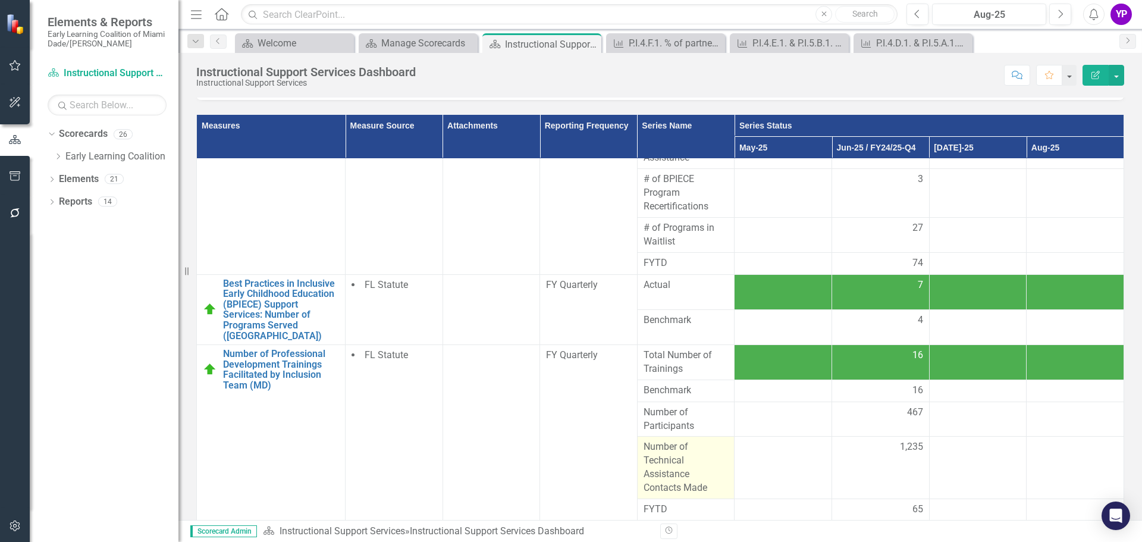
scroll to position [167, 0]
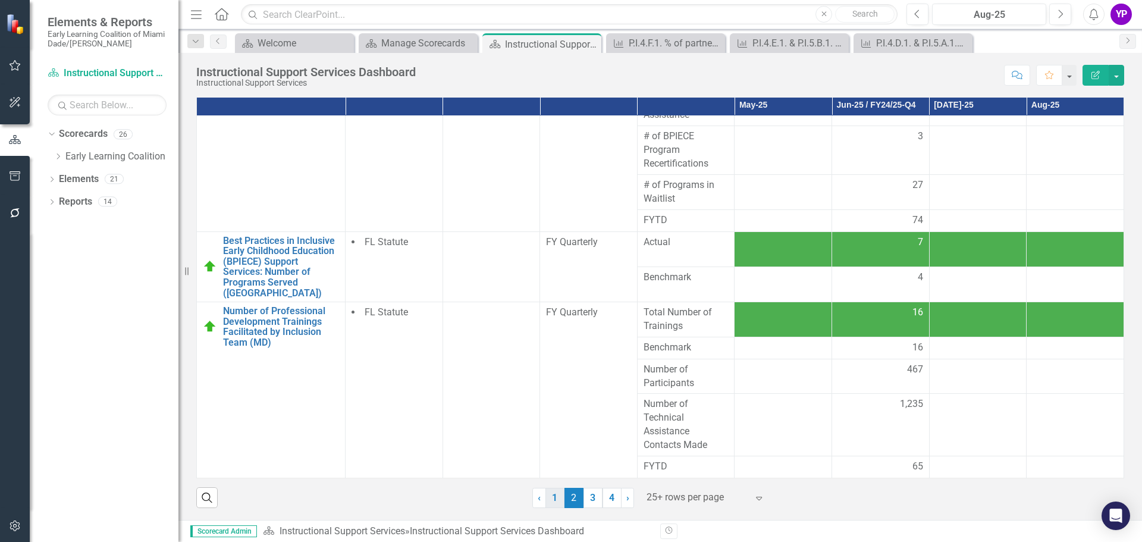
click at [552, 495] on link "1" at bounding box center [554, 498] width 19 height 20
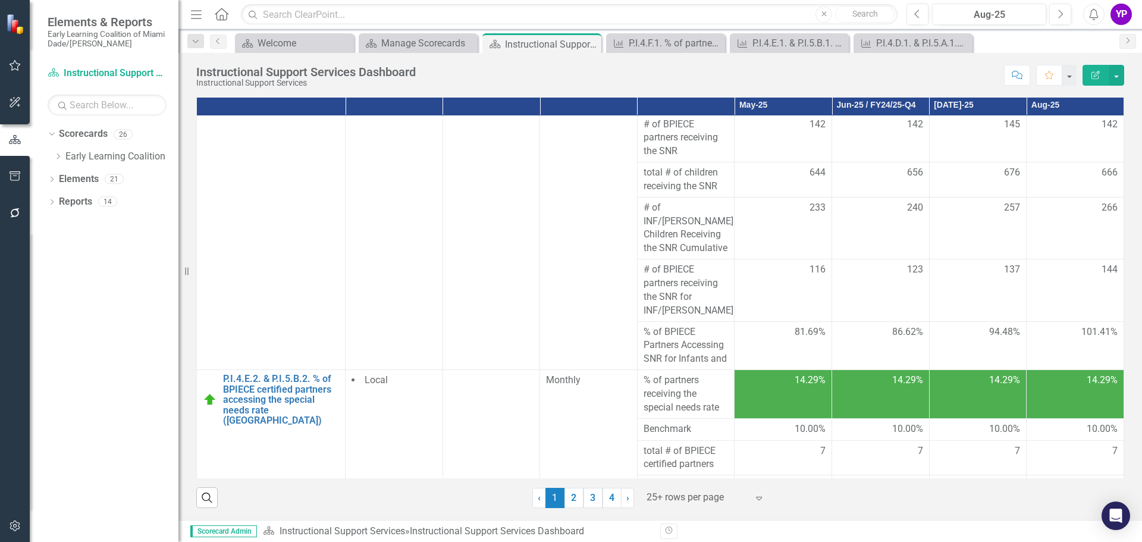
scroll to position [0, 0]
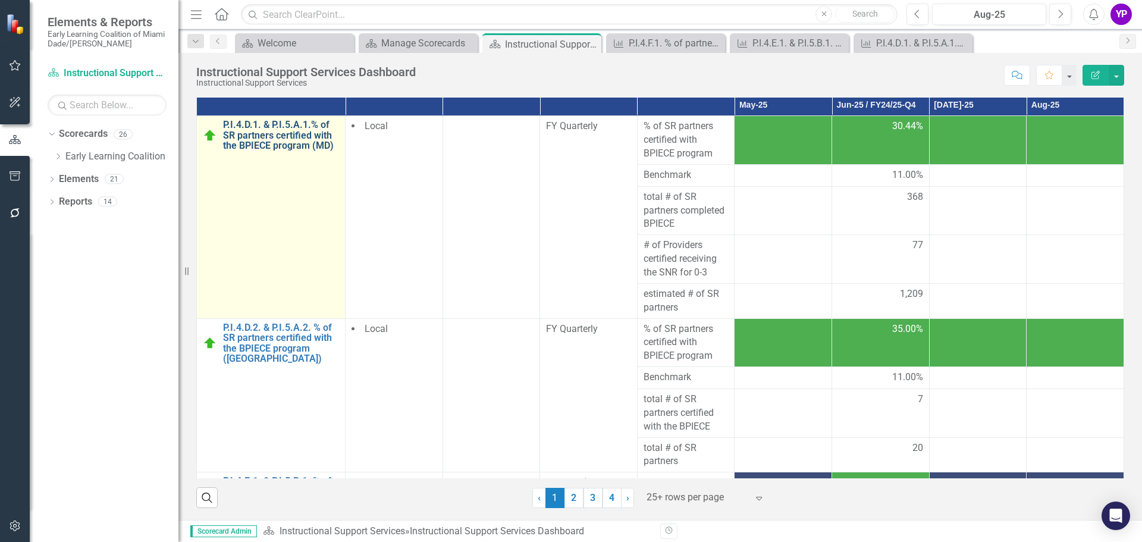
click at [276, 141] on link "P.I.4.D.1. & P.I.5.A.1.% of SR partners certified with the BPIECE program (MD)" at bounding box center [281, 136] width 116 height 32
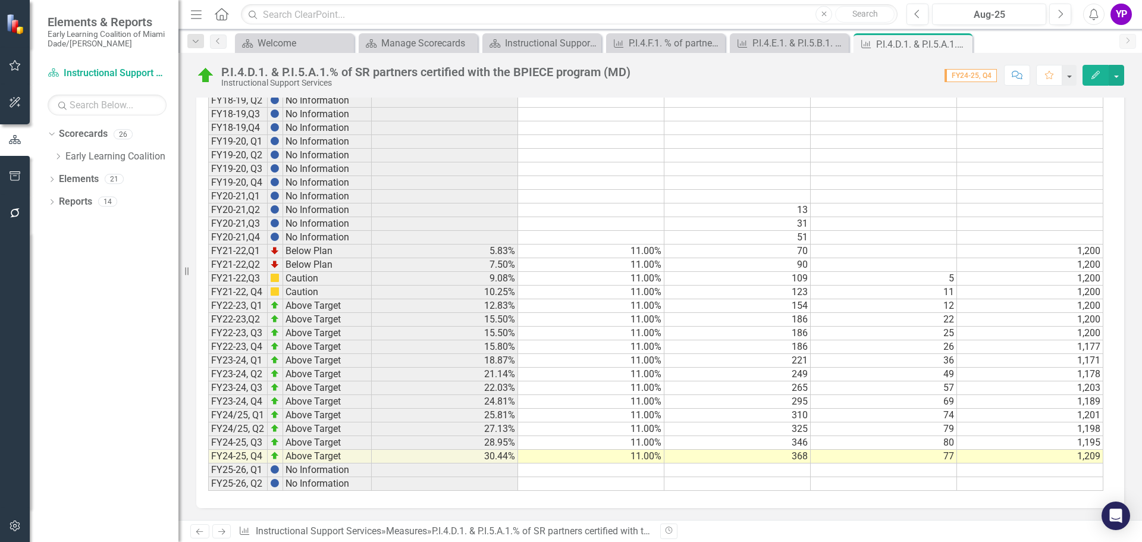
scroll to position [871, 0]
click at [529, 42] on div "Instructional Support Services Dashboard" at bounding box center [544, 43] width 78 height 15
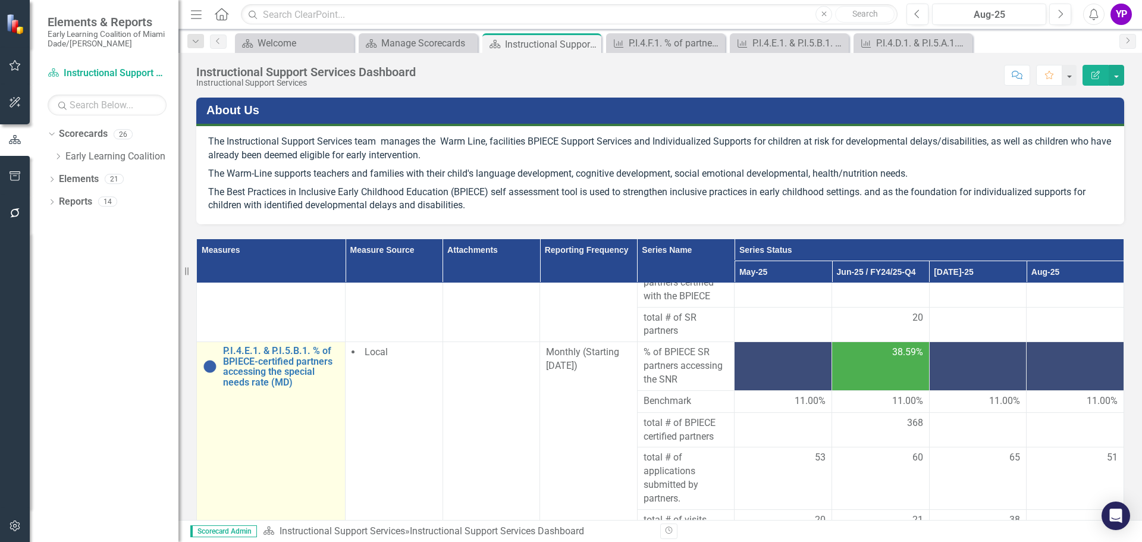
scroll to position [357, 0]
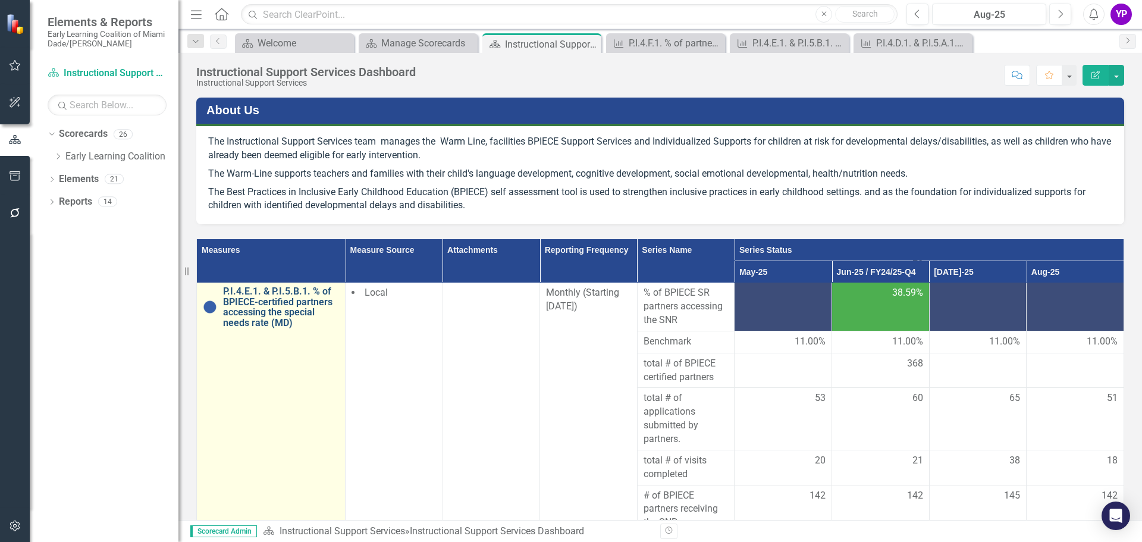
click at [271, 307] on link "P.I.4.E.1. & P.I.5.B.1. % of BPIECE-certified partners accessing the special ne…" at bounding box center [281, 307] width 116 height 42
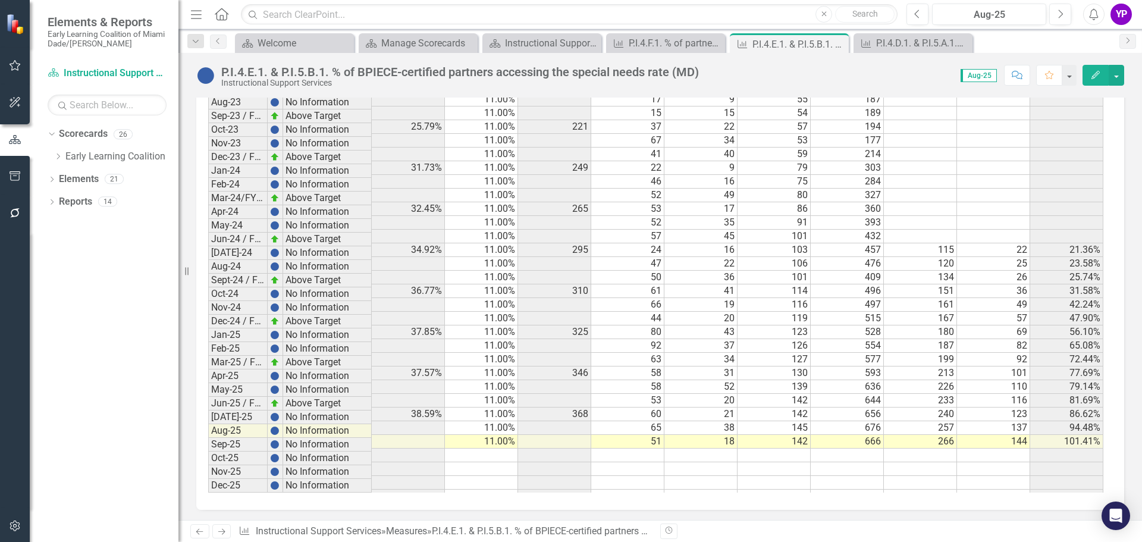
scroll to position [1143, 0]
click at [720, 419] on td "38" at bounding box center [700, 426] width 73 height 14
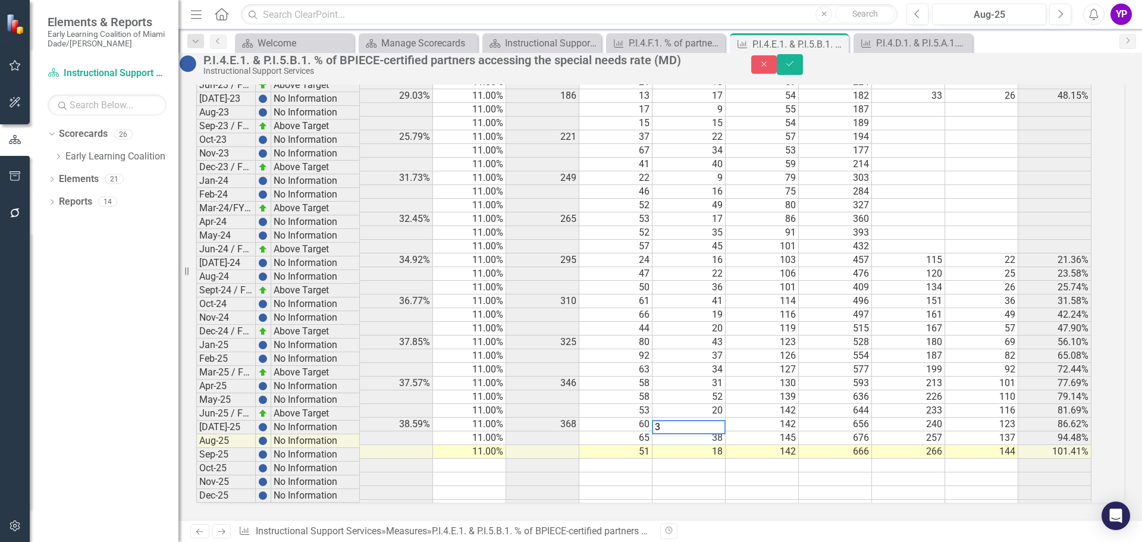
scroll to position [1144, 0]
type textarea "36"
click at [721, 472] on td at bounding box center [688, 479] width 73 height 14
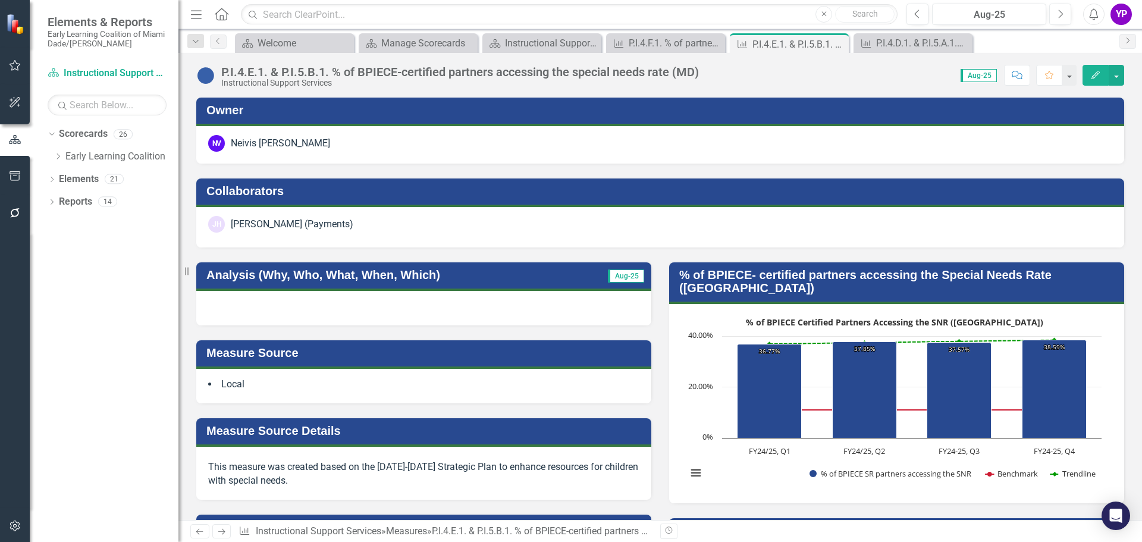
scroll to position [1143, 0]
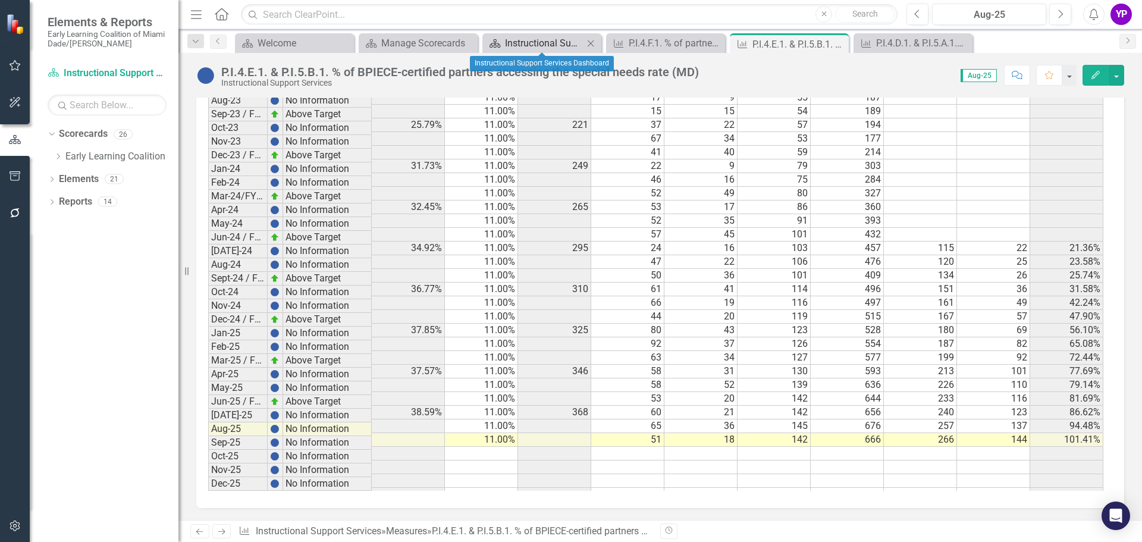
click at [520, 45] on div "Instructional Support Services Dashboard" at bounding box center [544, 43] width 78 height 15
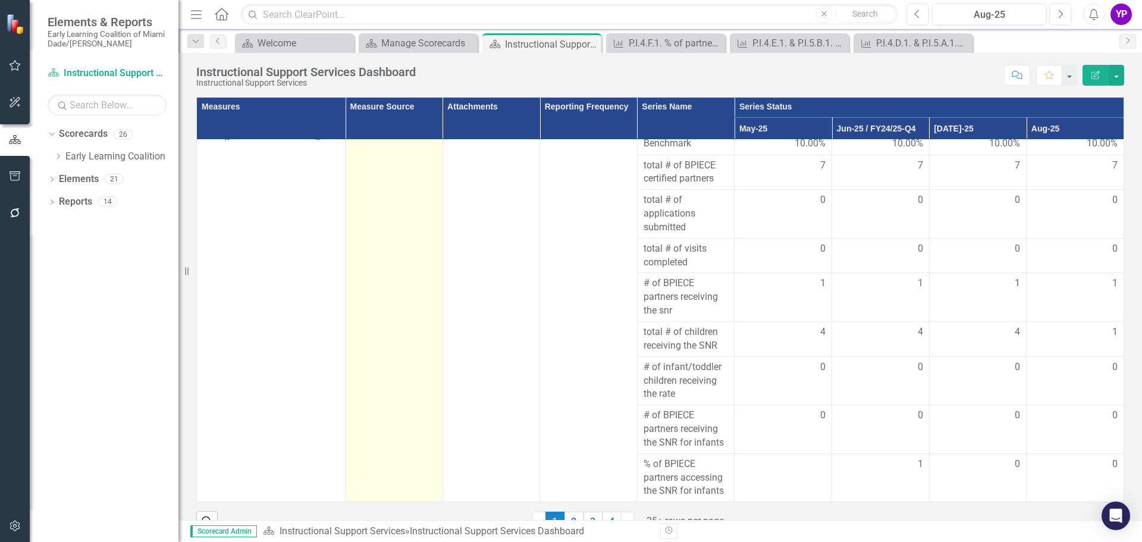
scroll to position [167, 0]
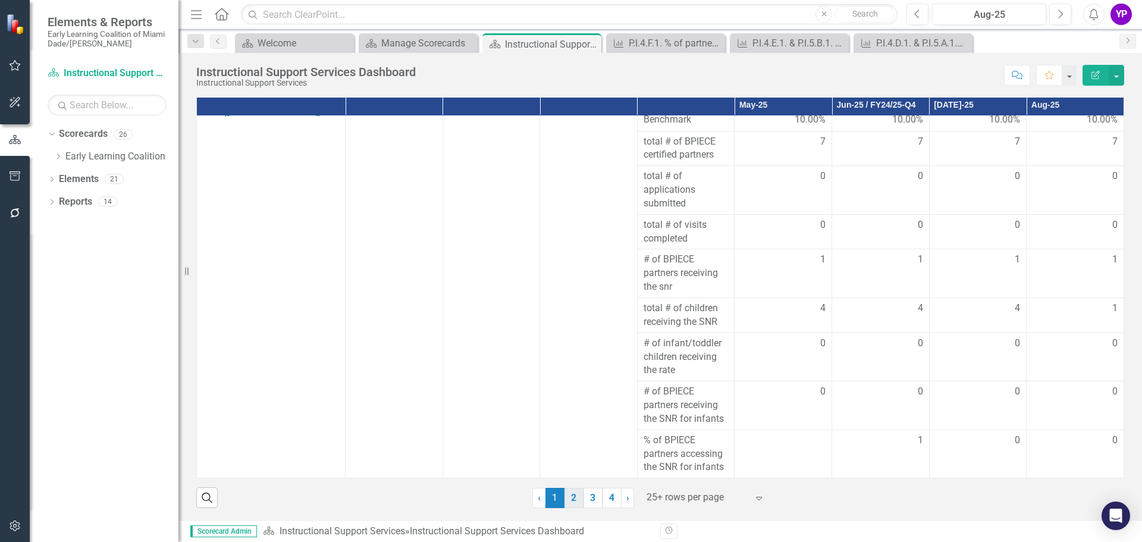
click at [569, 498] on link "2" at bounding box center [573, 498] width 19 height 20
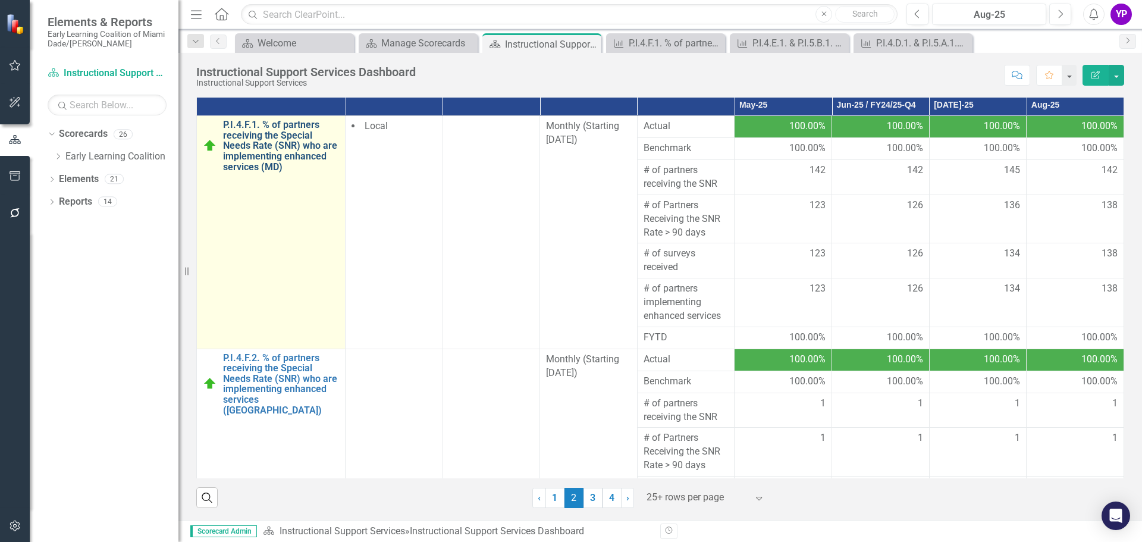
click at [291, 155] on link "P.I.4.F.1. % of partners receiving the Special Needs Rate (SNR) who are impleme…" at bounding box center [281, 146] width 116 height 52
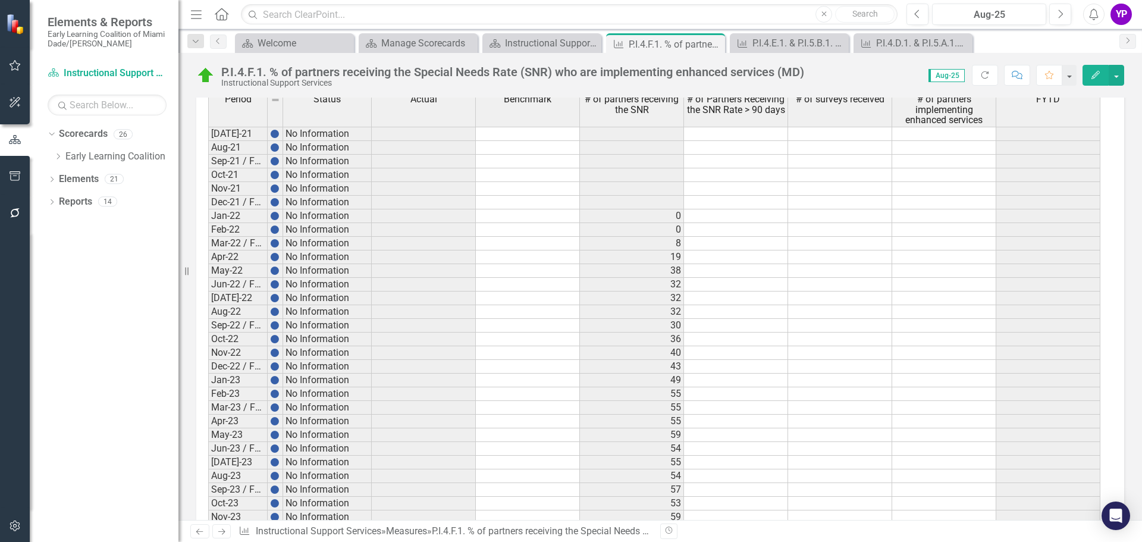
scroll to position [534, 0]
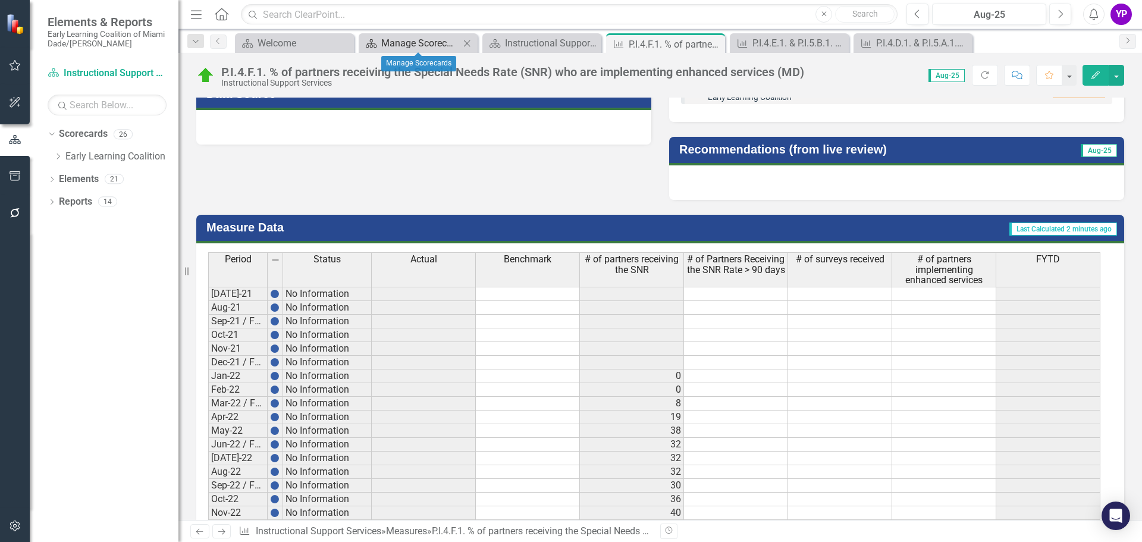
click at [435, 37] on div "Manage Scorecards" at bounding box center [420, 43] width 78 height 15
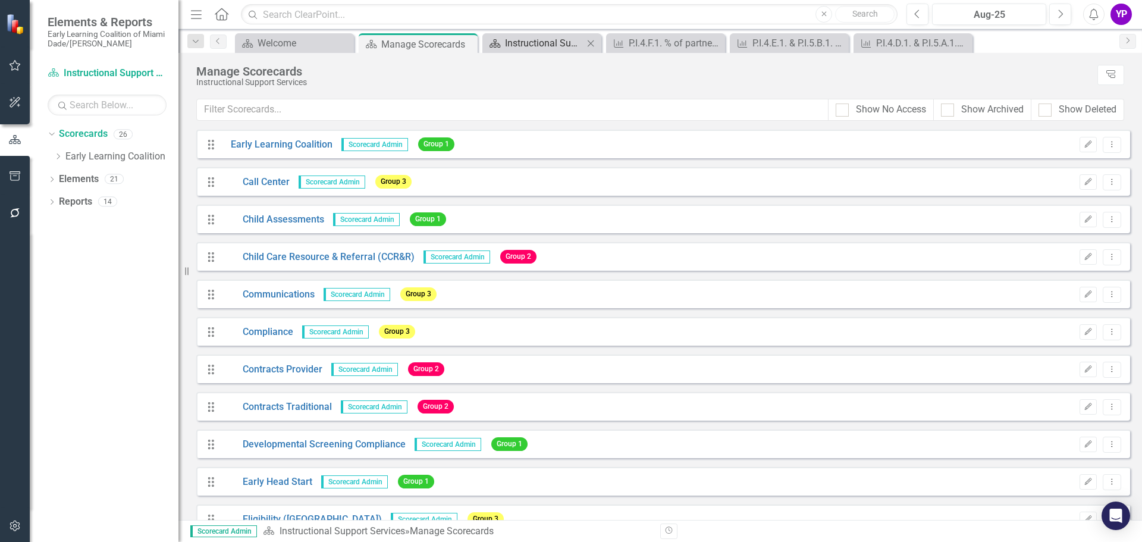
click at [538, 41] on div "Instructional Support Services Dashboard" at bounding box center [544, 43] width 78 height 15
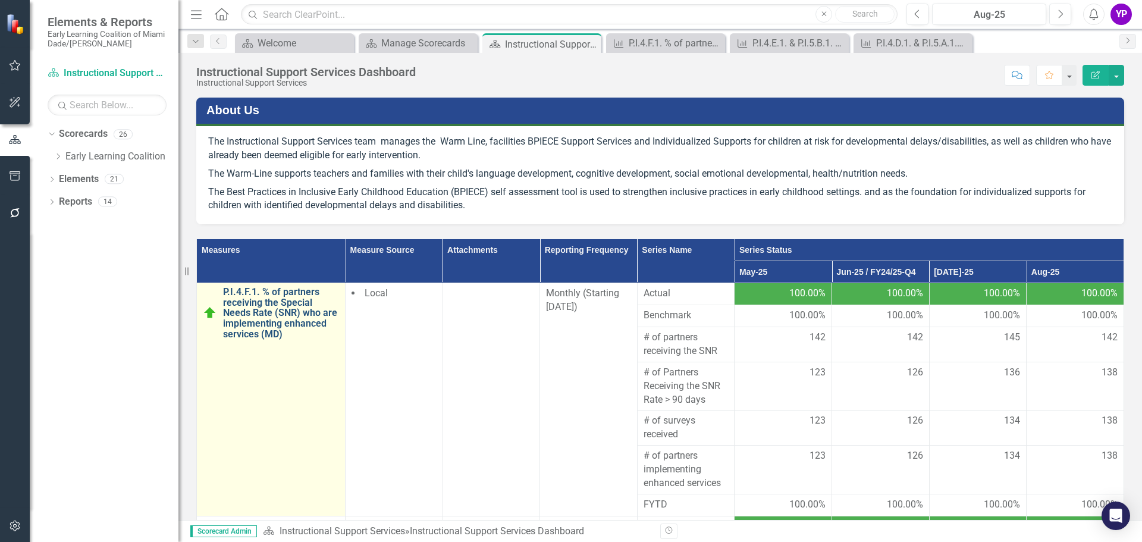
click at [254, 323] on link "P.I.4.F.1. % of partners receiving the Special Needs Rate (SNR) who are impleme…" at bounding box center [281, 313] width 116 height 52
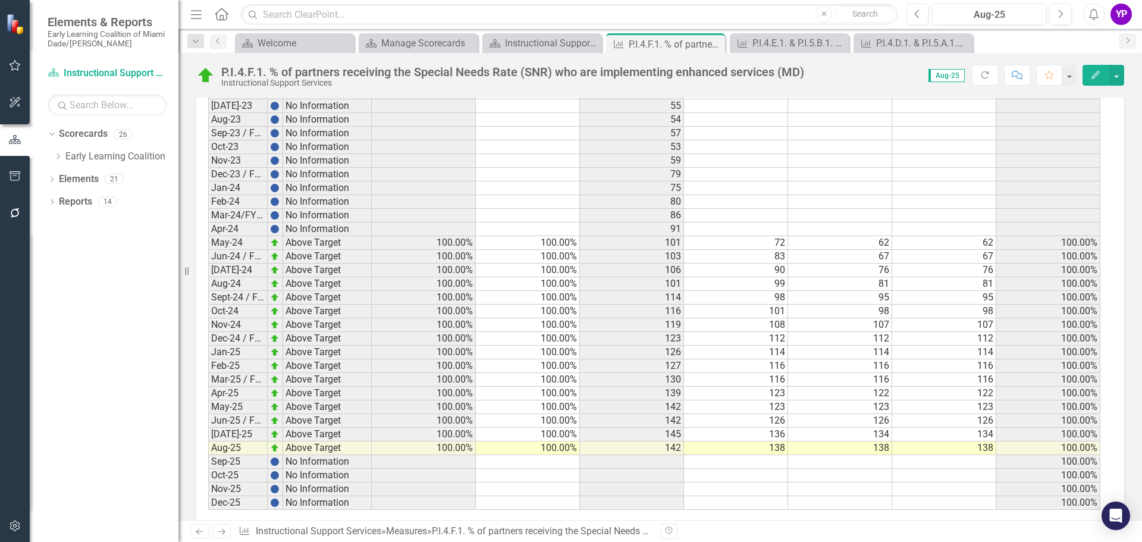
scroll to position [1069, 0]
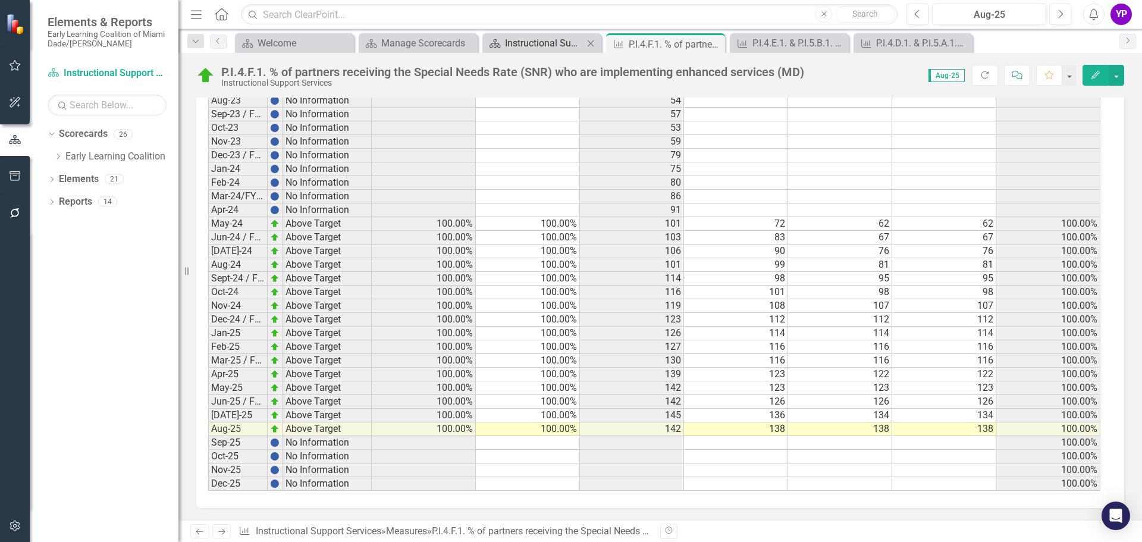
click at [523, 39] on div "Instructional Support Services Dashboard" at bounding box center [544, 43] width 78 height 15
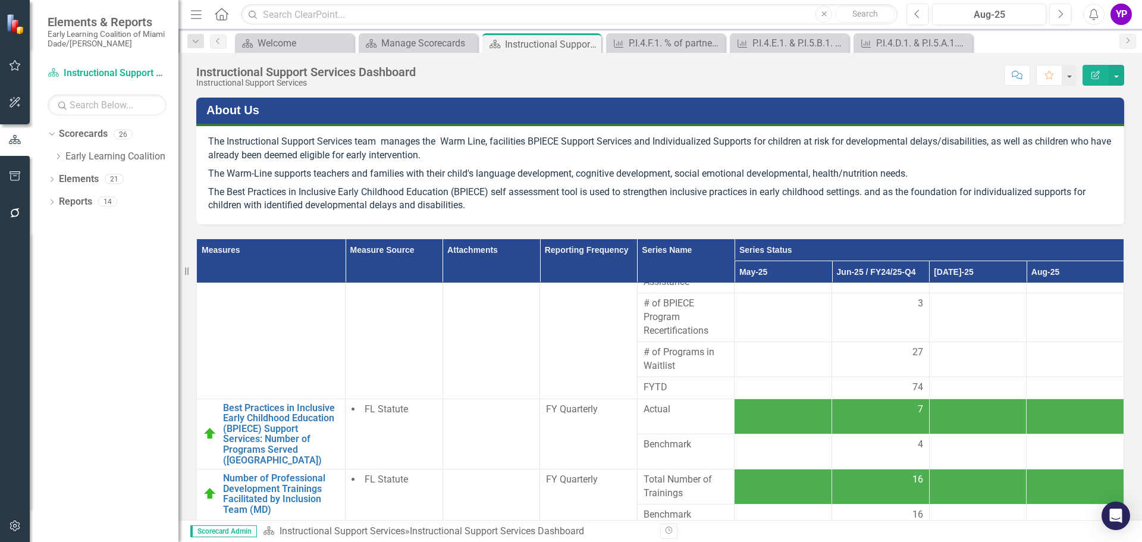
scroll to position [167, 0]
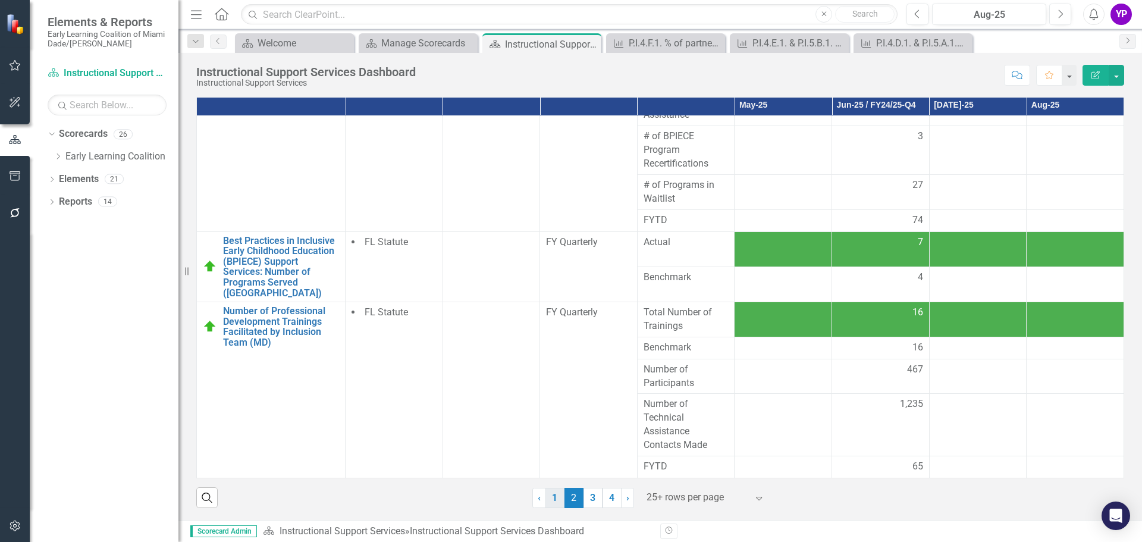
click at [555, 494] on link "1" at bounding box center [554, 498] width 19 height 20
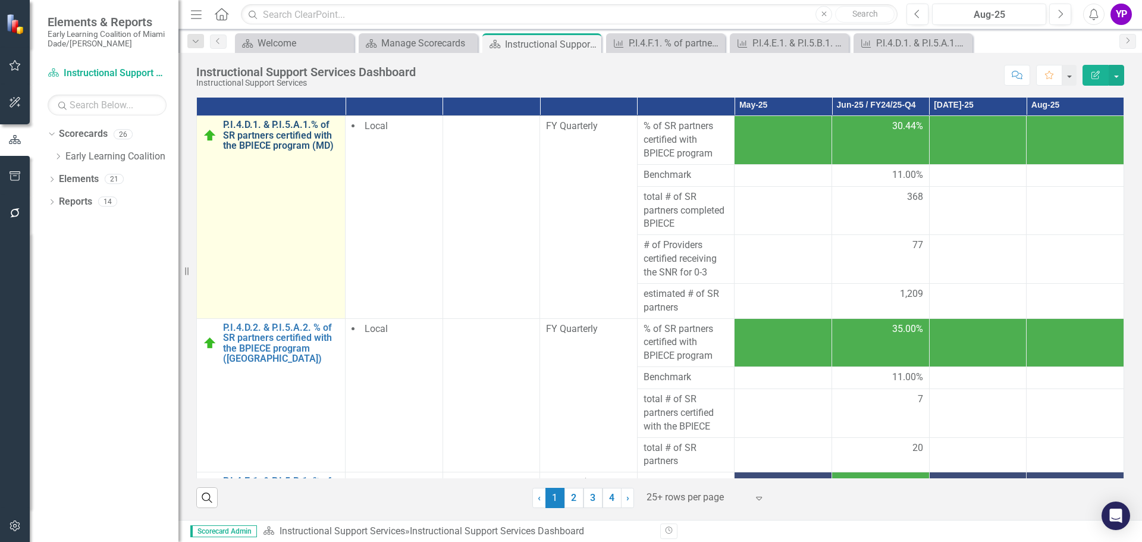
click at [302, 135] on link "P.I.4.D.1. & P.I.5.A.1.% of SR partners certified with the BPIECE program (MD)" at bounding box center [281, 136] width 116 height 32
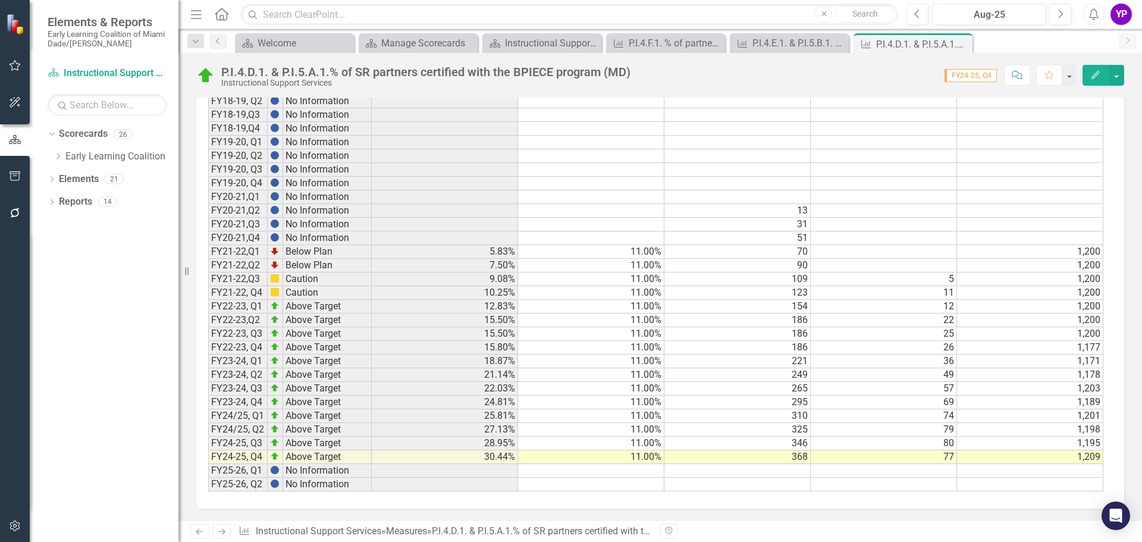
scroll to position [871, 0]
click at [518, 40] on div "Instructional Support Services Dashboard" at bounding box center [544, 43] width 78 height 15
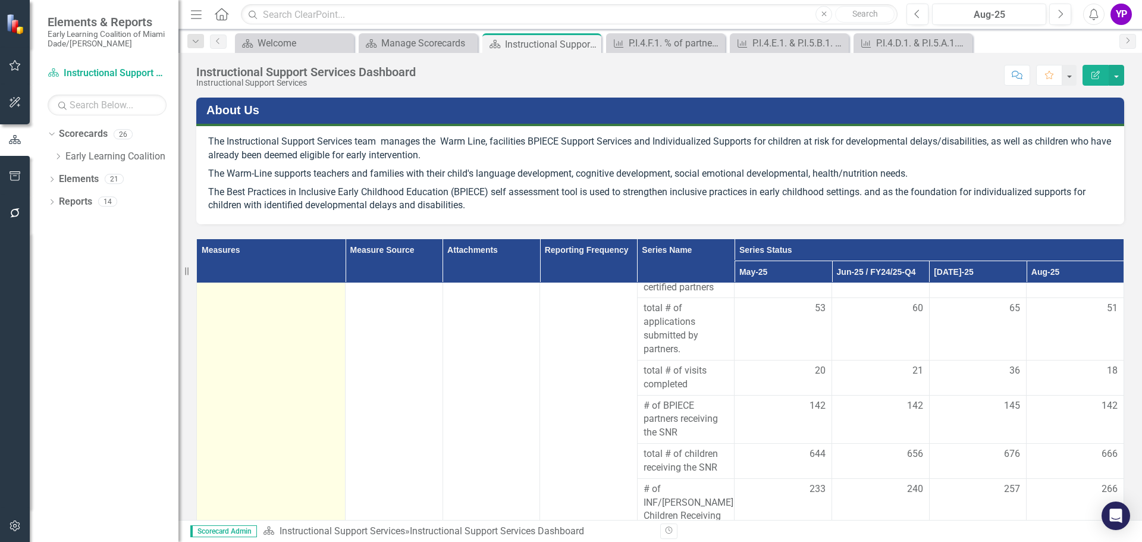
scroll to position [357, 0]
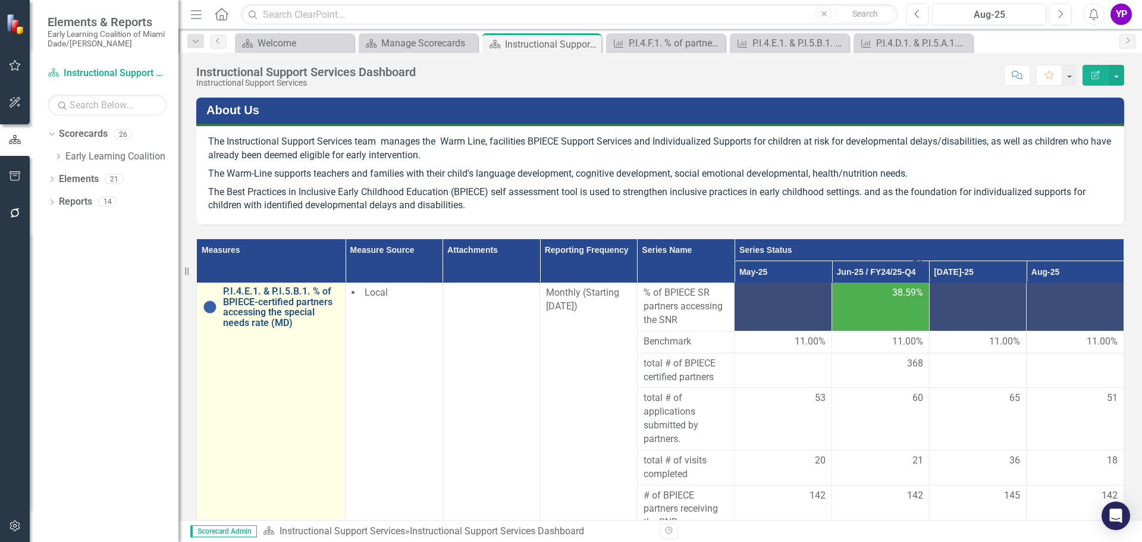
click at [256, 310] on link "P.I.4.E.1. & P.I.5.B.1. % of BPIECE-certified partners accessing the special ne…" at bounding box center [281, 307] width 116 height 42
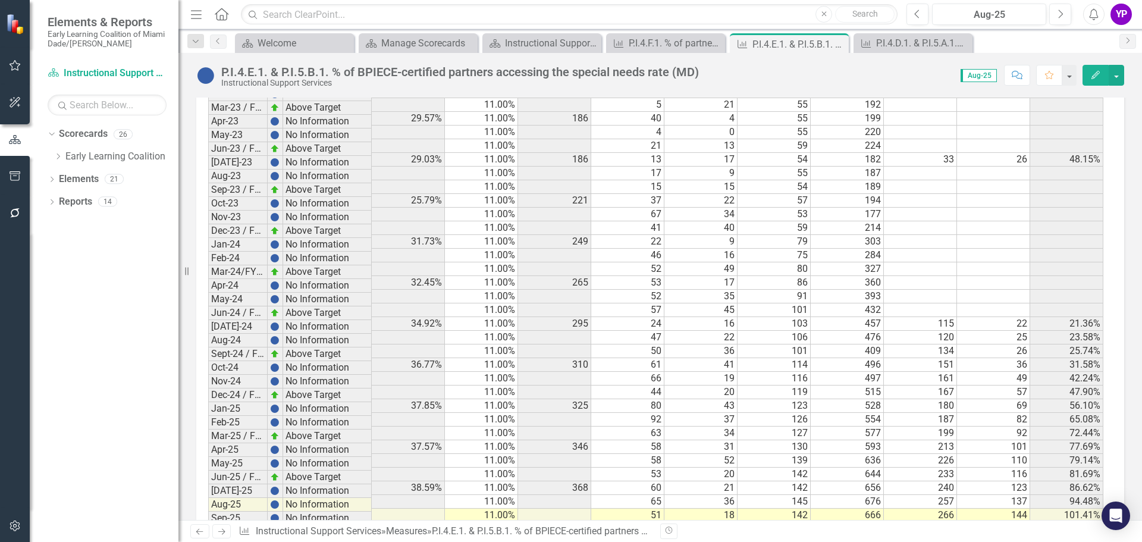
scroll to position [1143, 0]
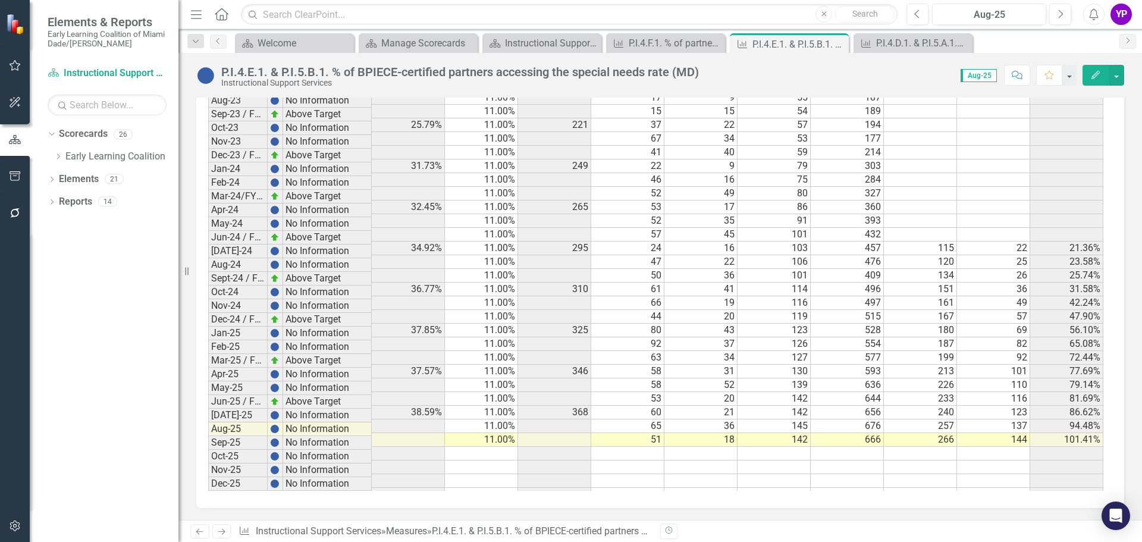
click at [913, 406] on td "240" at bounding box center [920, 413] width 73 height 14
click at [856, 460] on td at bounding box center [846, 467] width 73 height 14
